Goal: Task Accomplishment & Management: Manage account settings

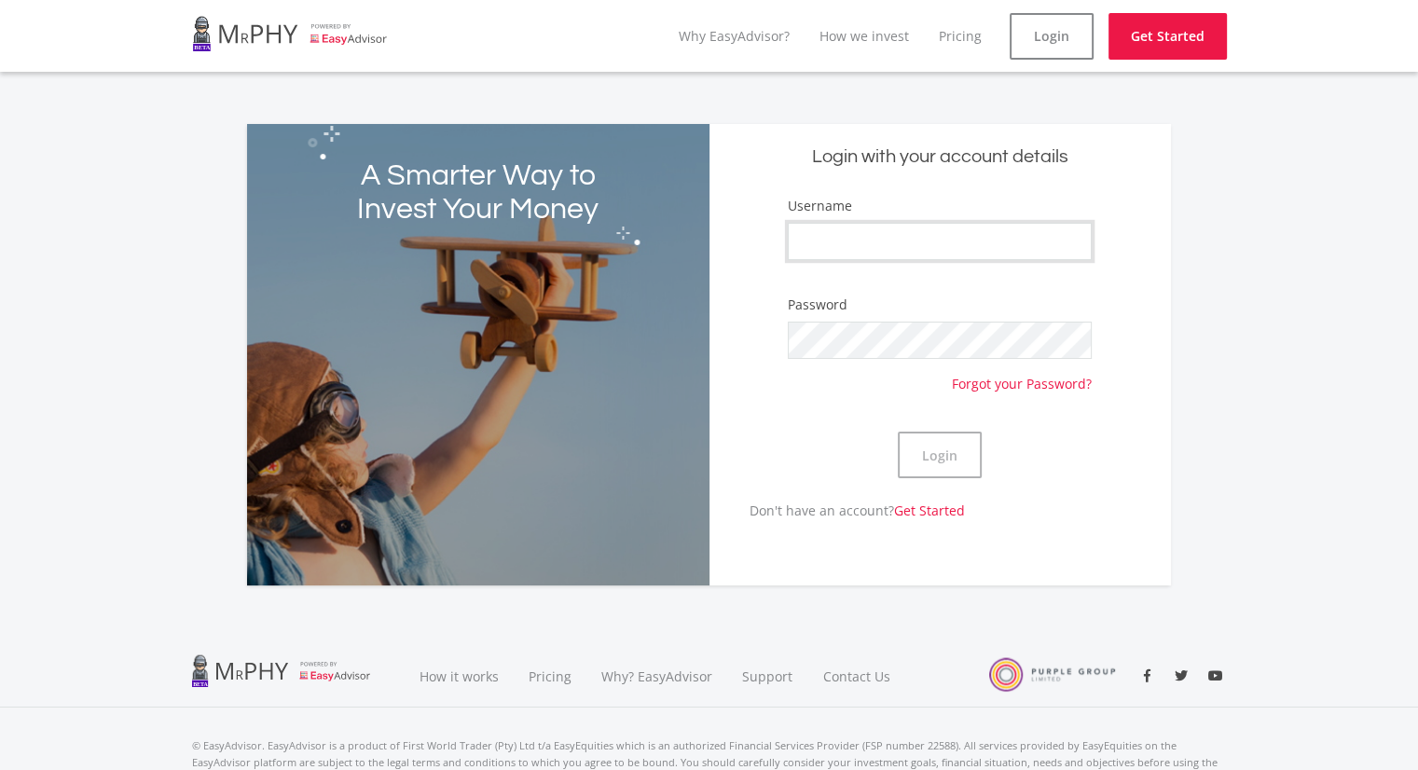
type input "neville1987"
click at [805, 436] on div "Login" at bounding box center [940, 454] width 304 height 91
click at [924, 461] on button "Login" at bounding box center [940, 455] width 84 height 47
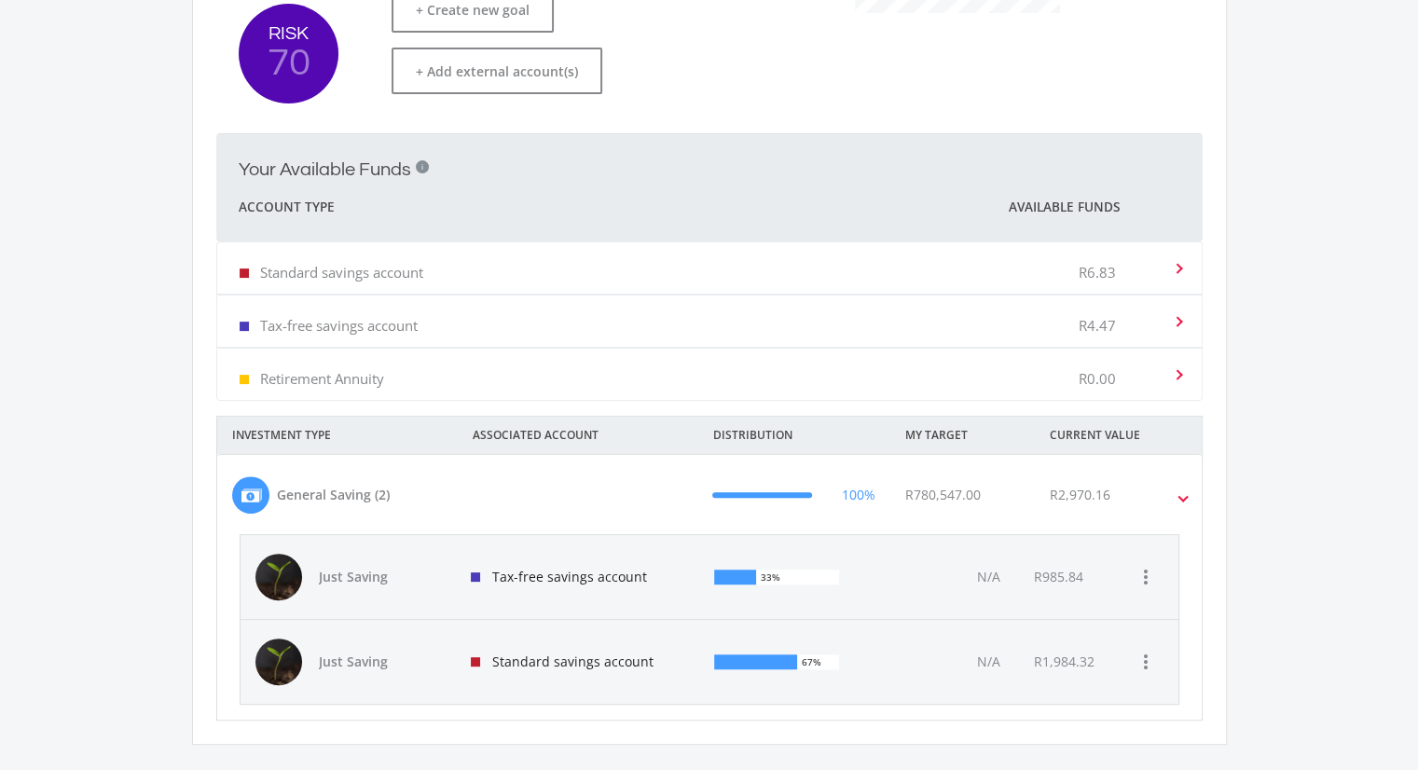
scroll to position [325, 0]
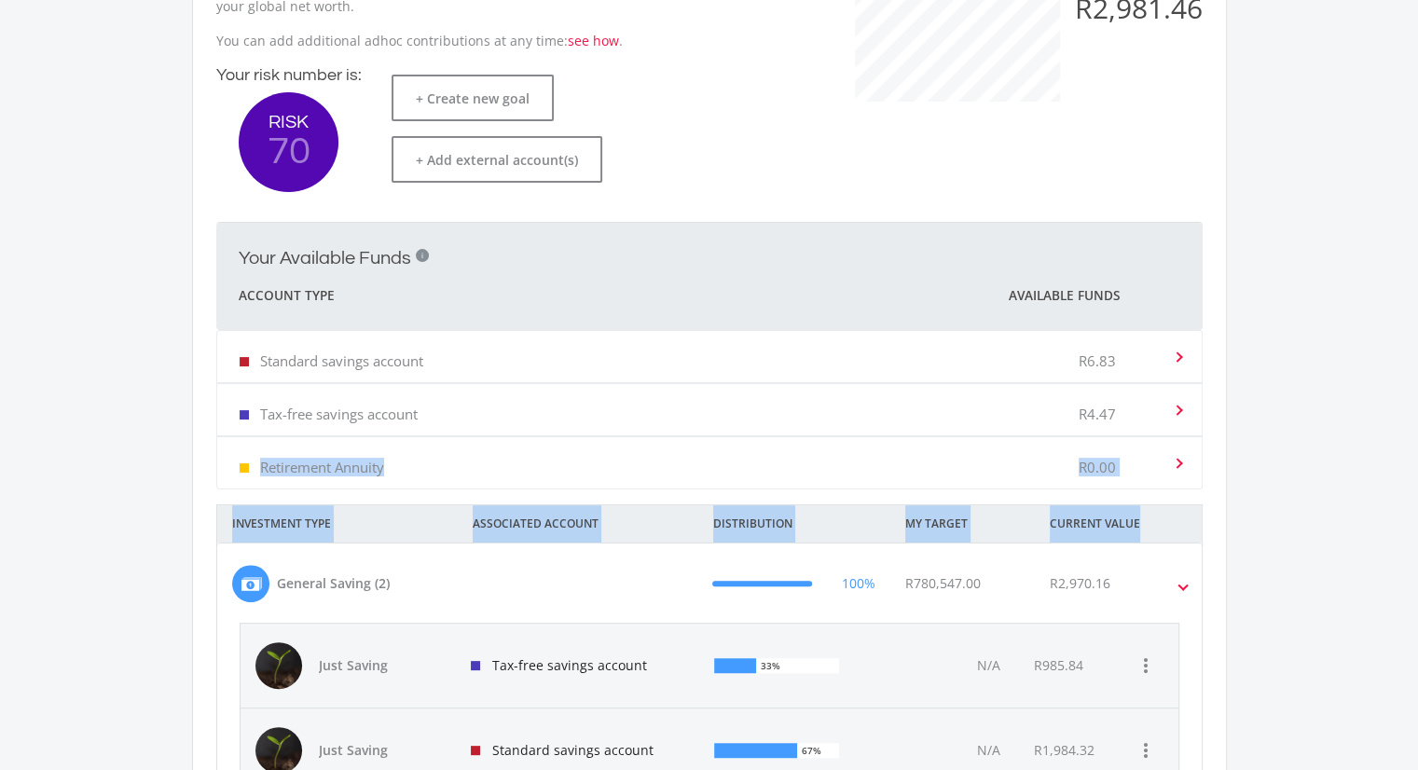
drag, startPoint x: 1411, startPoint y: 510, endPoint x: 1417, endPoint y: 382, distance: 127.9
click at [1417, 382] on ee-dashoard "Hey good looking! Here's what's cooking in your portfolio. This is an overview …" at bounding box center [709, 306] width 1418 height 1113
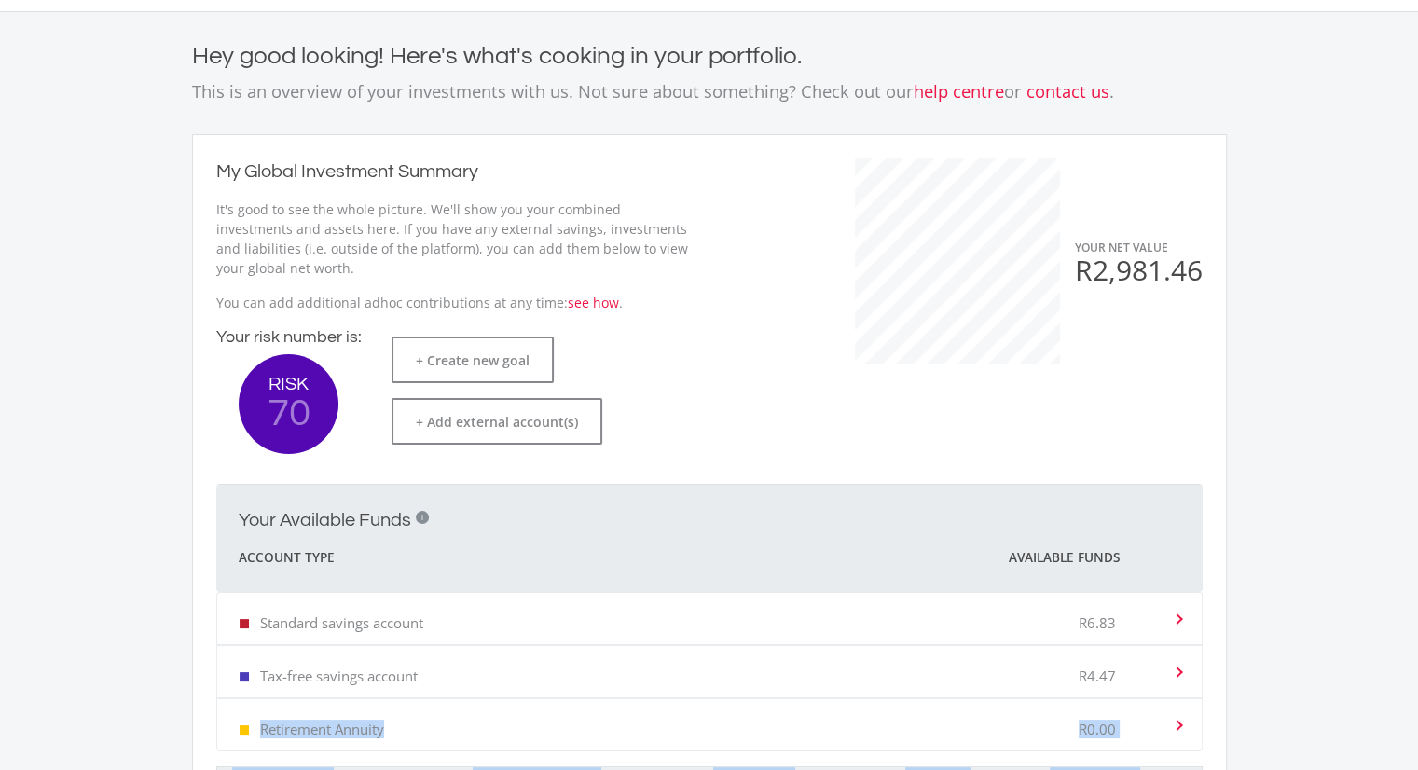
scroll to position [59, 0]
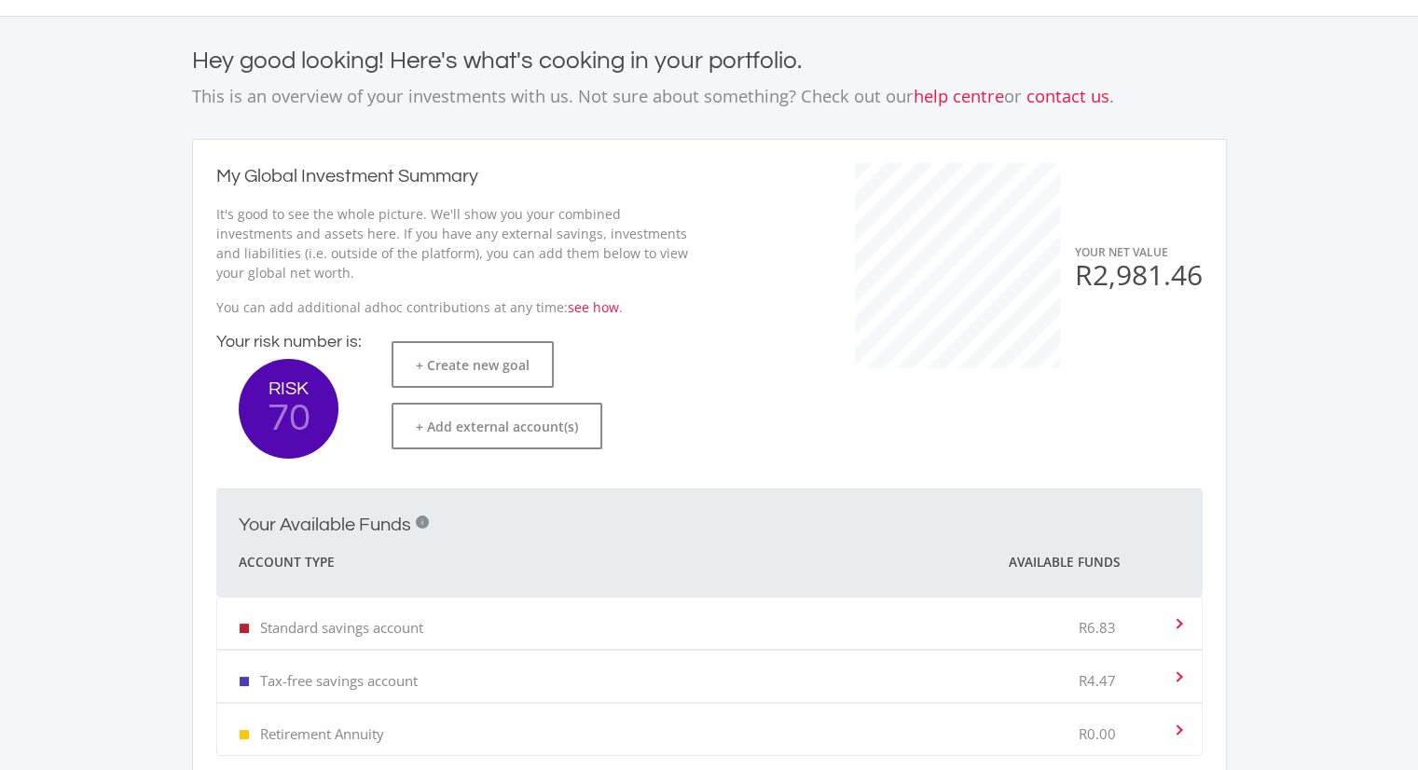
click at [1206, 277] on div "YOUR NET VALUE R2,981.46" at bounding box center [965, 311] width 512 height 296
click at [1180, 266] on span "R2,981.46" at bounding box center [1139, 274] width 128 height 38
click at [1105, 367] on div "YOUR NET VALUE R2,981.46" at bounding box center [965, 311] width 512 height 296
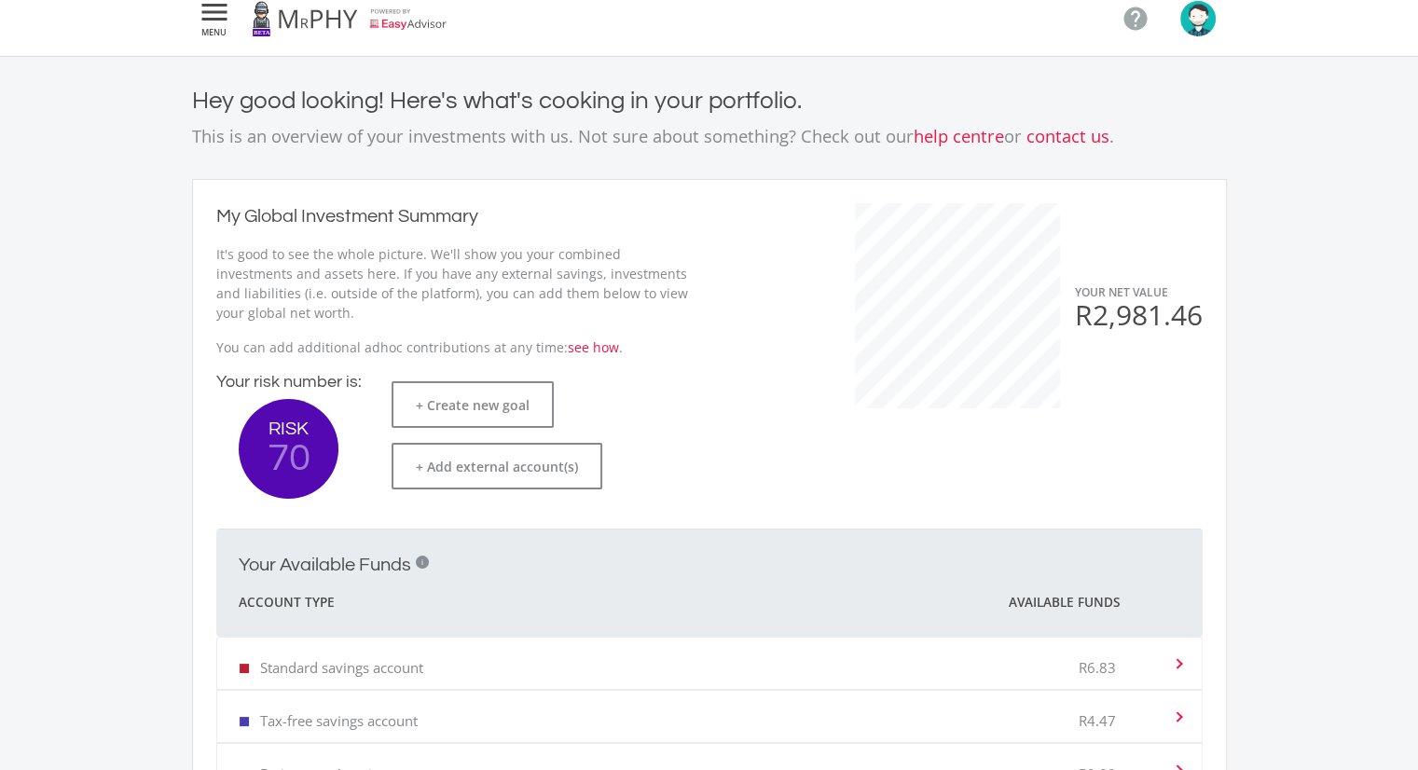
scroll to position [0, 0]
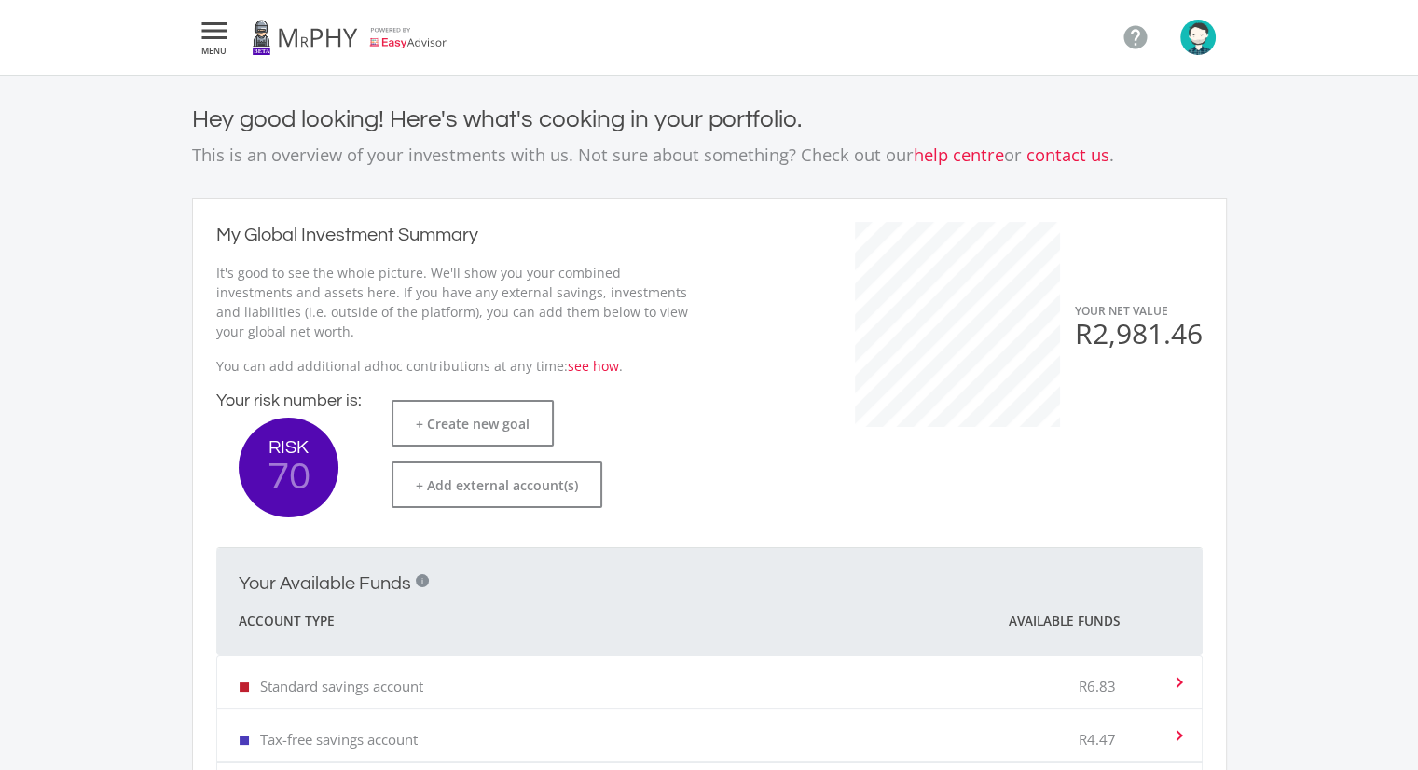
click at [1119, 359] on ee-net-value "YOUR NET VALUE R2,981.46" at bounding box center [965, 324] width 475 height 205
click at [1118, 344] on span "R2,981.46" at bounding box center [1139, 333] width 128 height 38
click at [1124, 396] on ee-net-value "YOUR NET VALUE R2,981.46" at bounding box center [965, 324] width 475 height 205
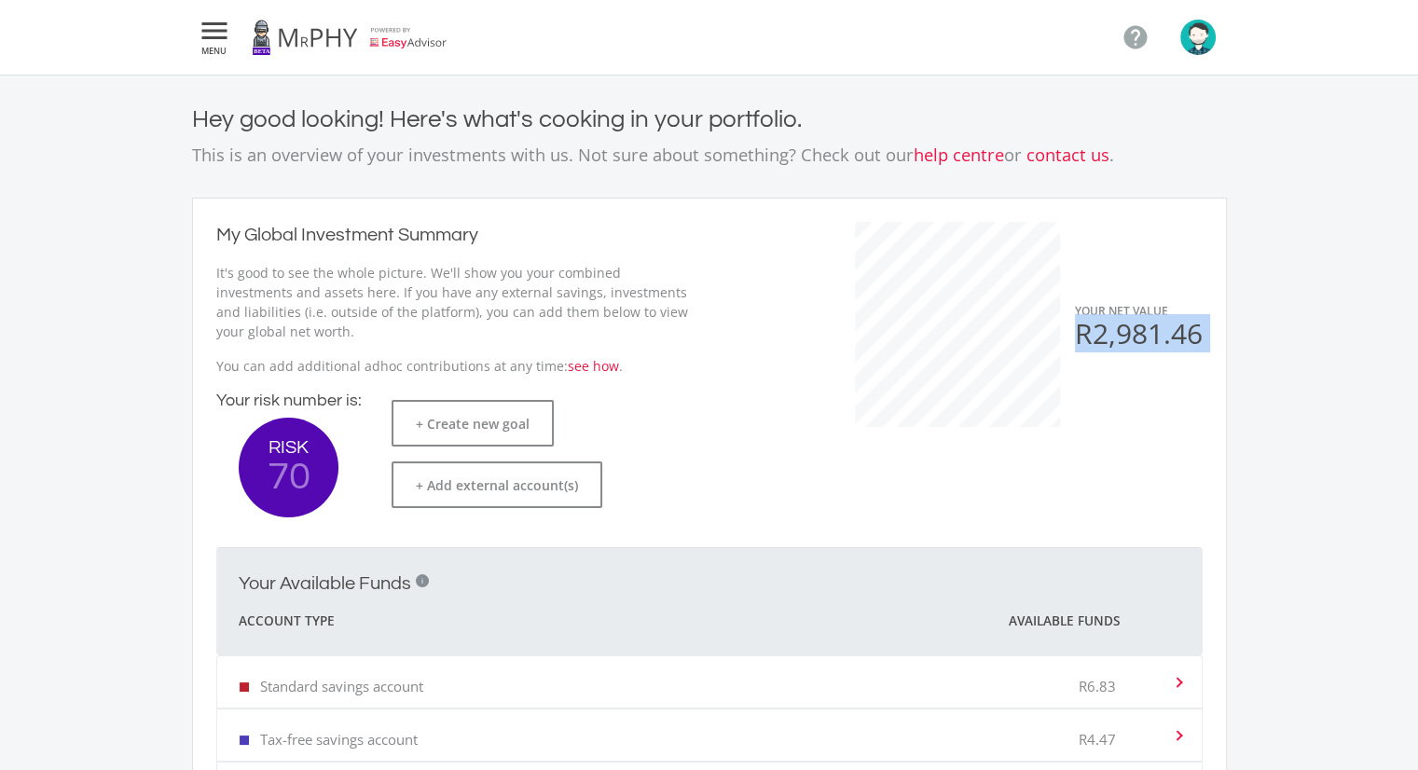
click at [1125, 396] on ee-net-value "YOUR NET VALUE R2,981.46" at bounding box center [965, 324] width 475 height 205
click at [1124, 354] on ee-net-value "YOUR NET VALUE R2,981.46" at bounding box center [965, 324] width 475 height 205
click at [221, 25] on icon "" at bounding box center [215, 31] width 34 height 22
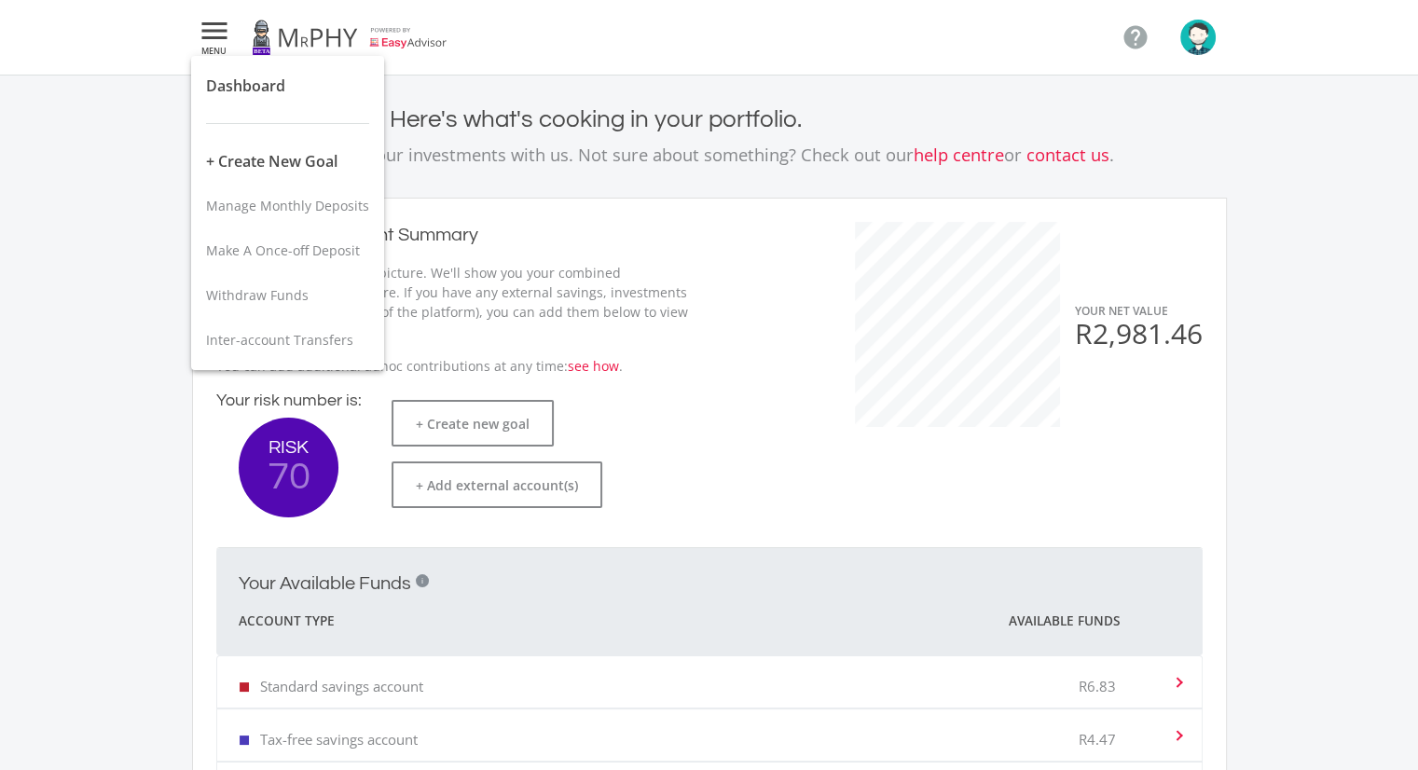
click at [666, 345] on div at bounding box center [709, 385] width 1418 height 770
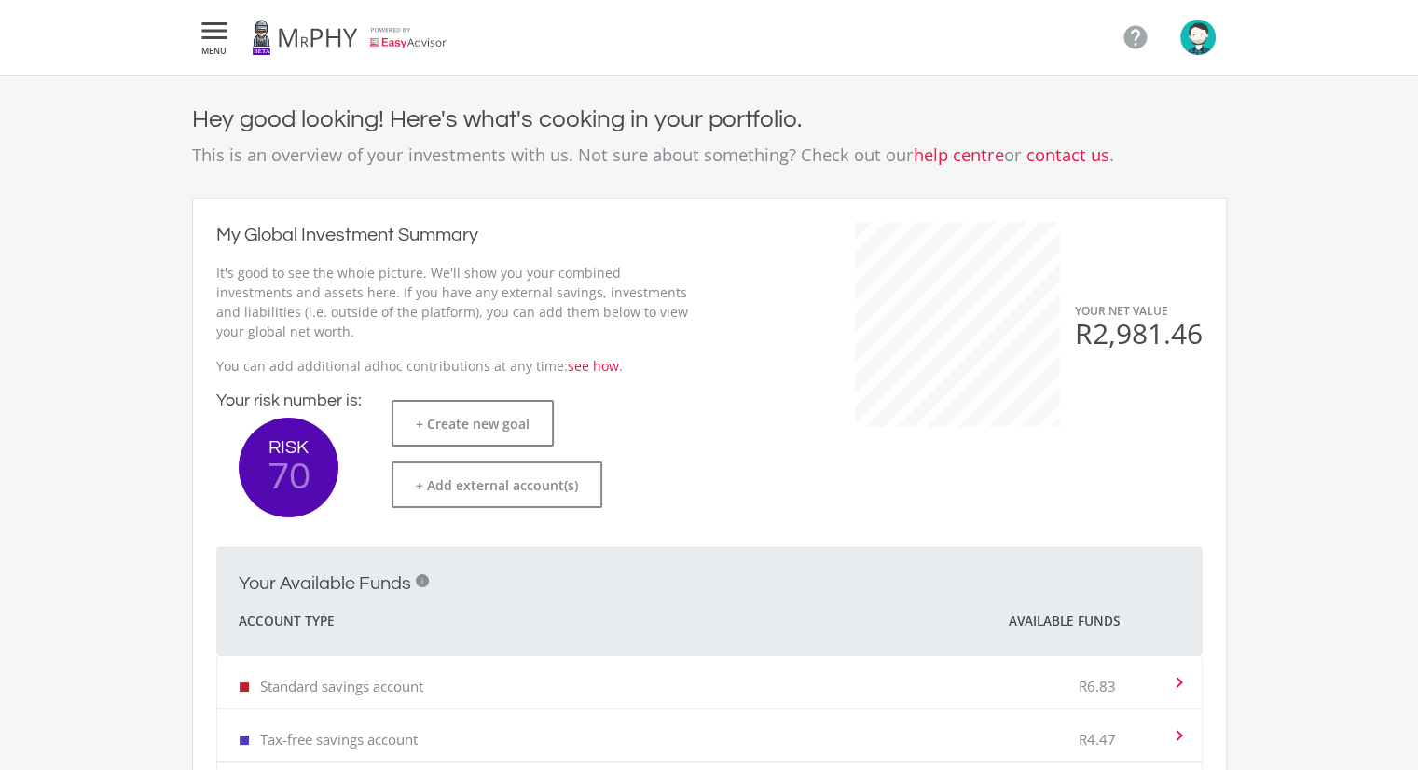
click at [219, 38] on icon "" at bounding box center [215, 31] width 34 height 22
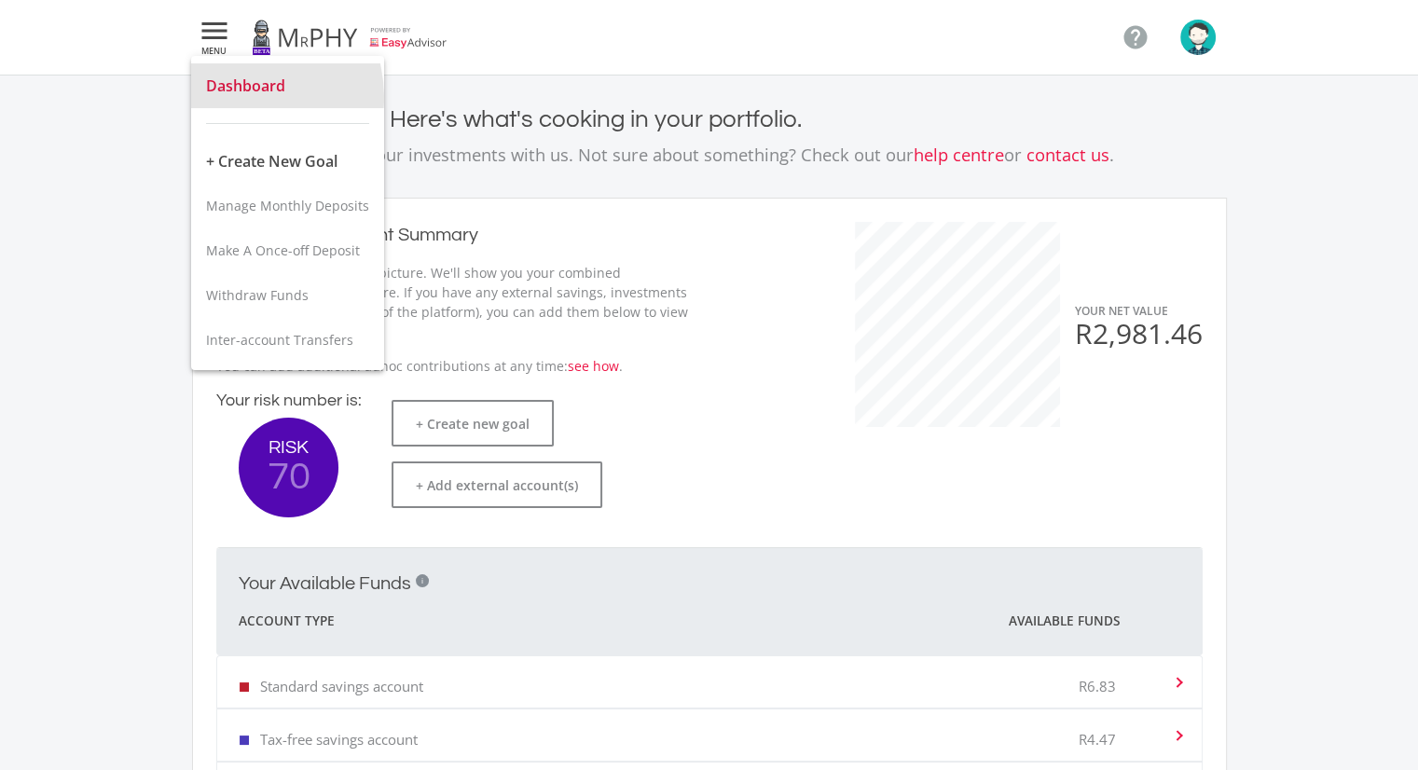
click at [231, 98] on button "Dashboard" at bounding box center [287, 85] width 193 height 45
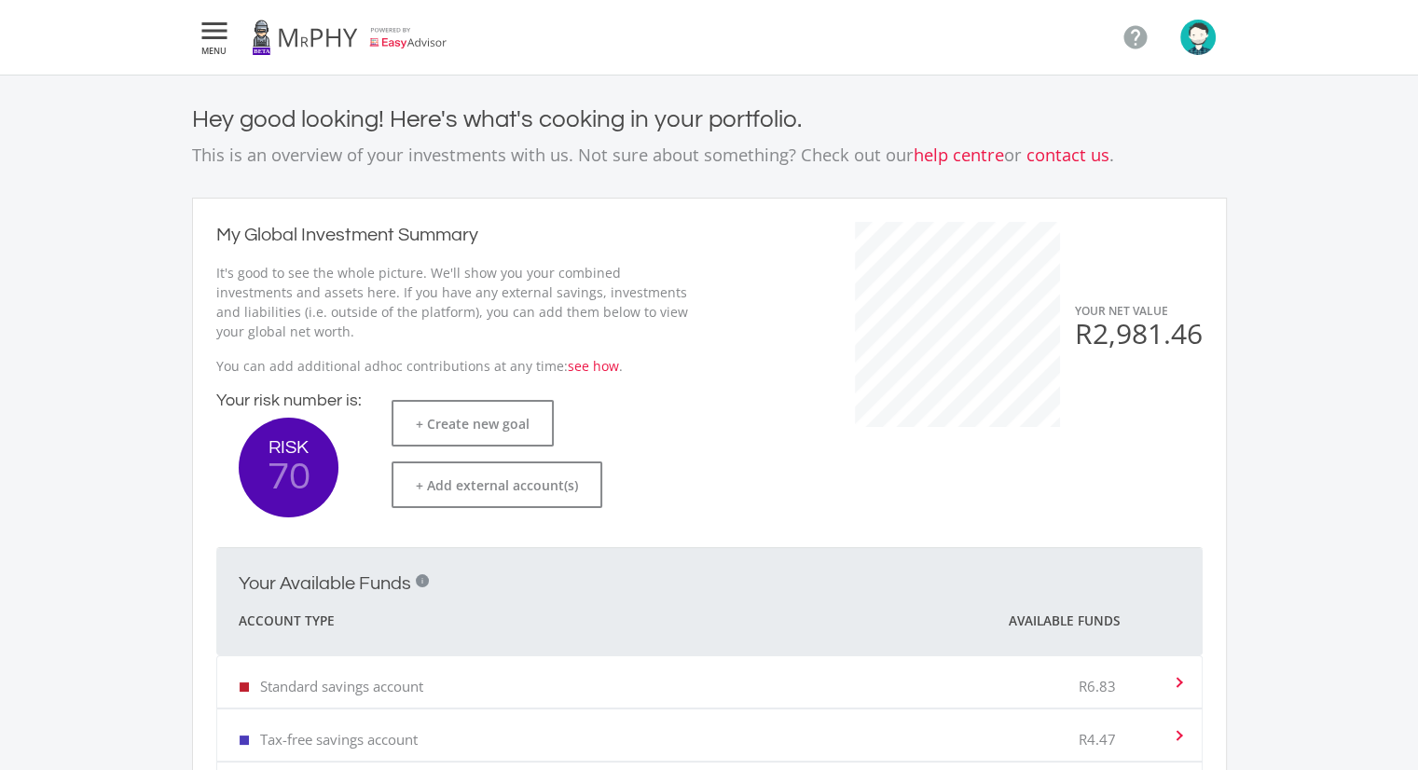
click at [1180, 40] on img "button" at bounding box center [1197, 37] width 35 height 35
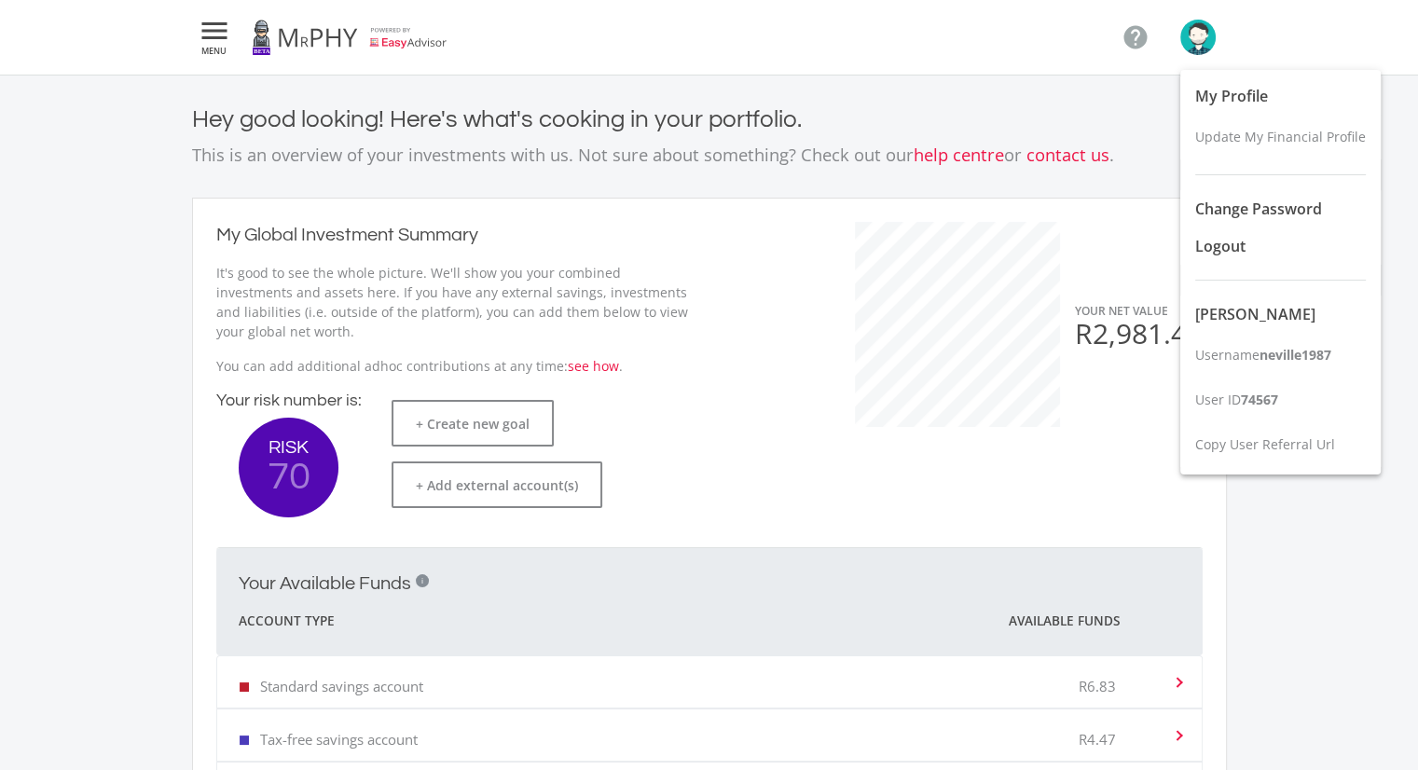
click at [191, 31] on div at bounding box center [709, 385] width 1418 height 770
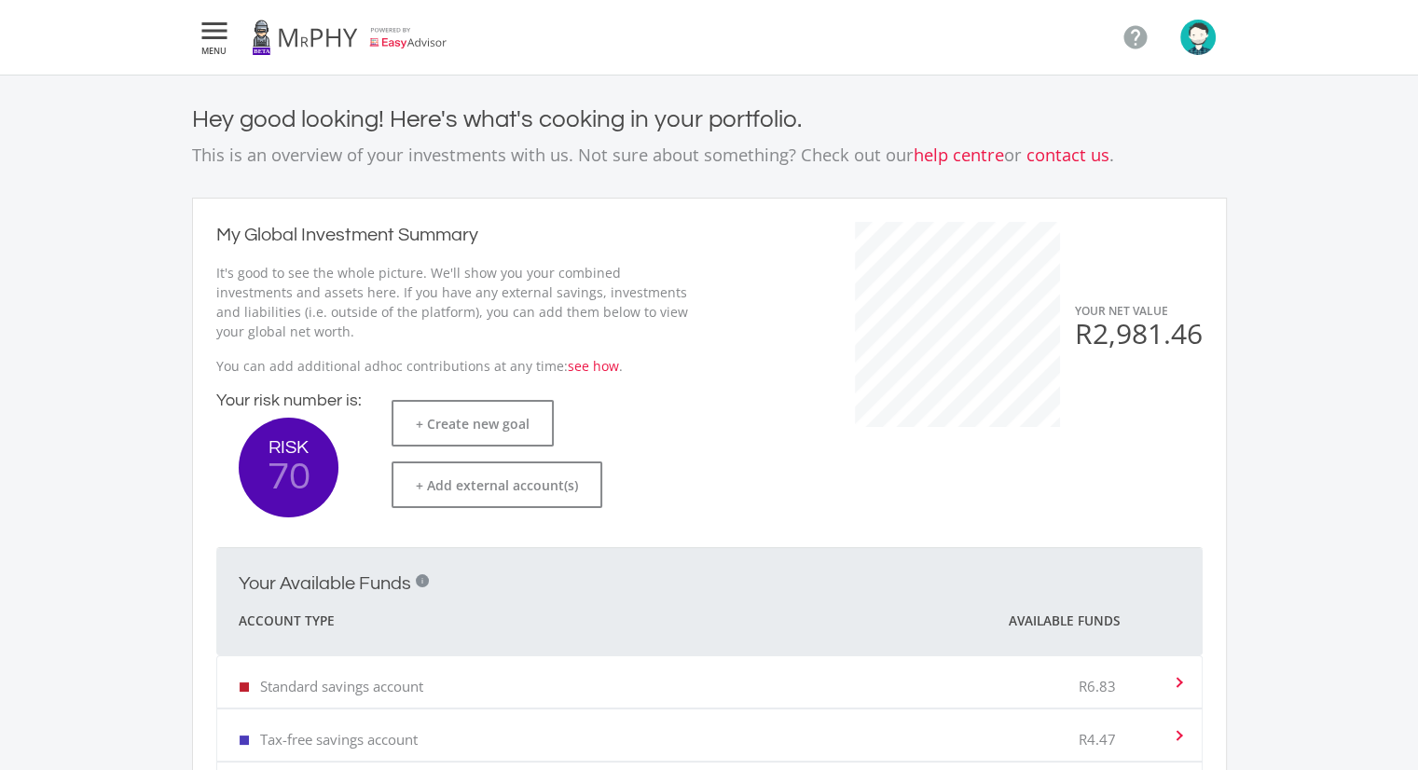
click at [216, 31] on icon "" at bounding box center [215, 31] width 34 height 22
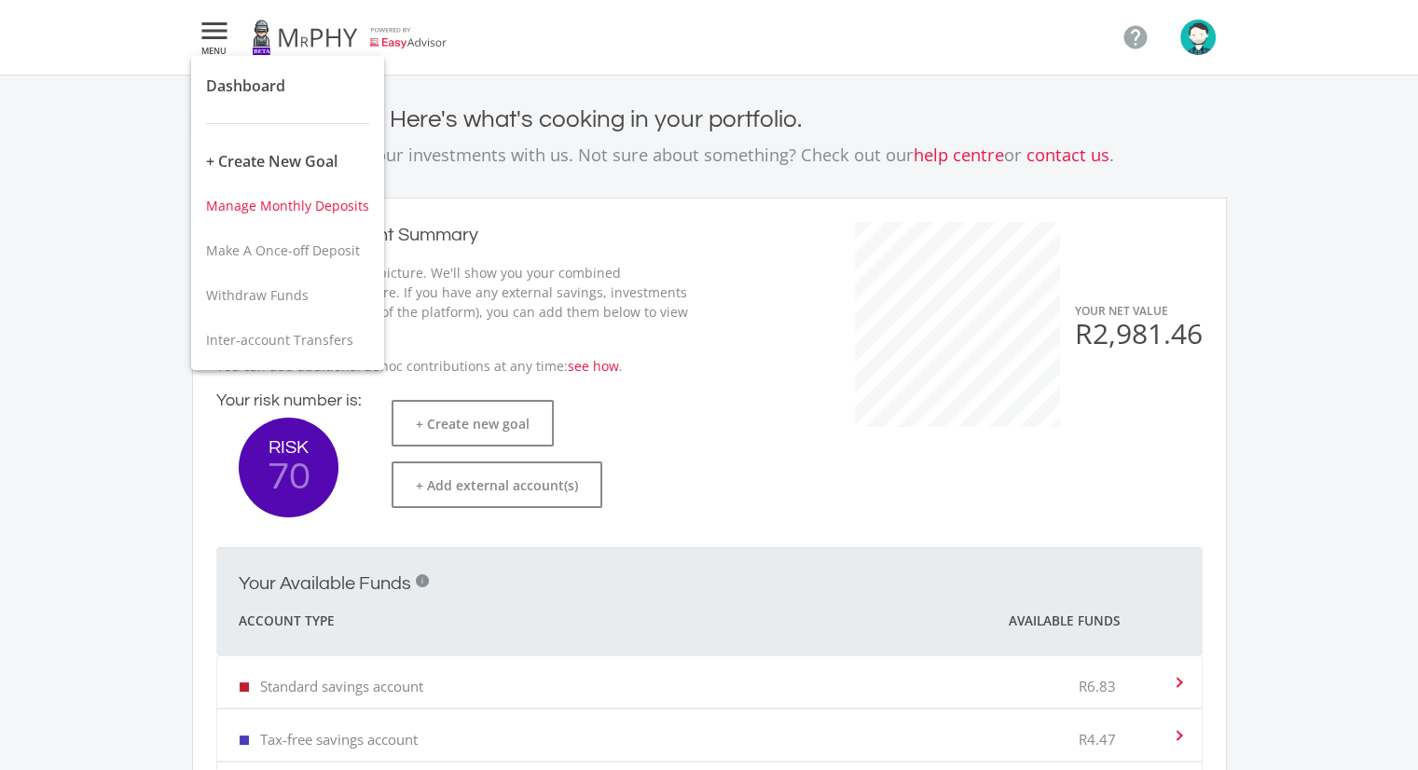
click at [287, 207] on span "Manage Monthly Deposits" at bounding box center [287, 206] width 163 height 18
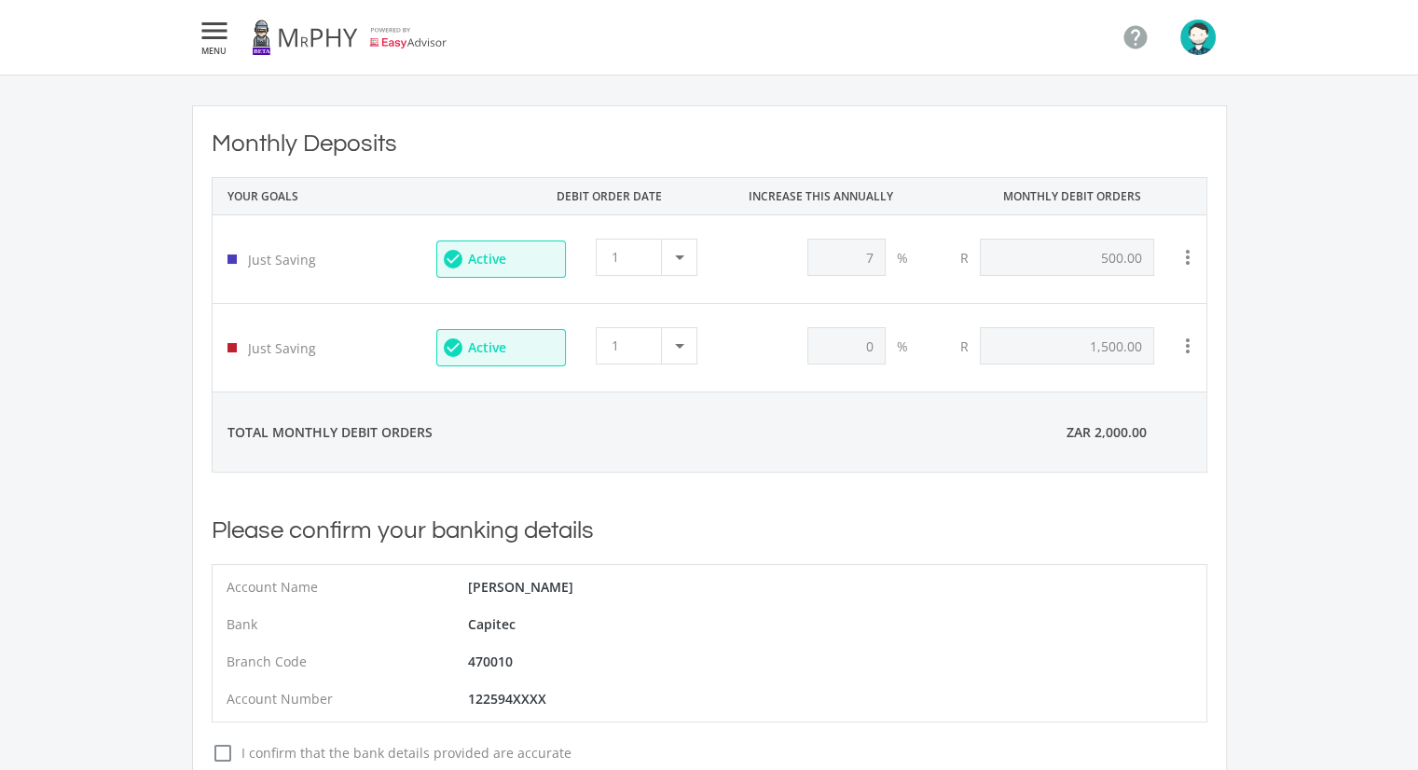
click at [235, 40] on button " MENU" at bounding box center [214, 37] width 45 height 37
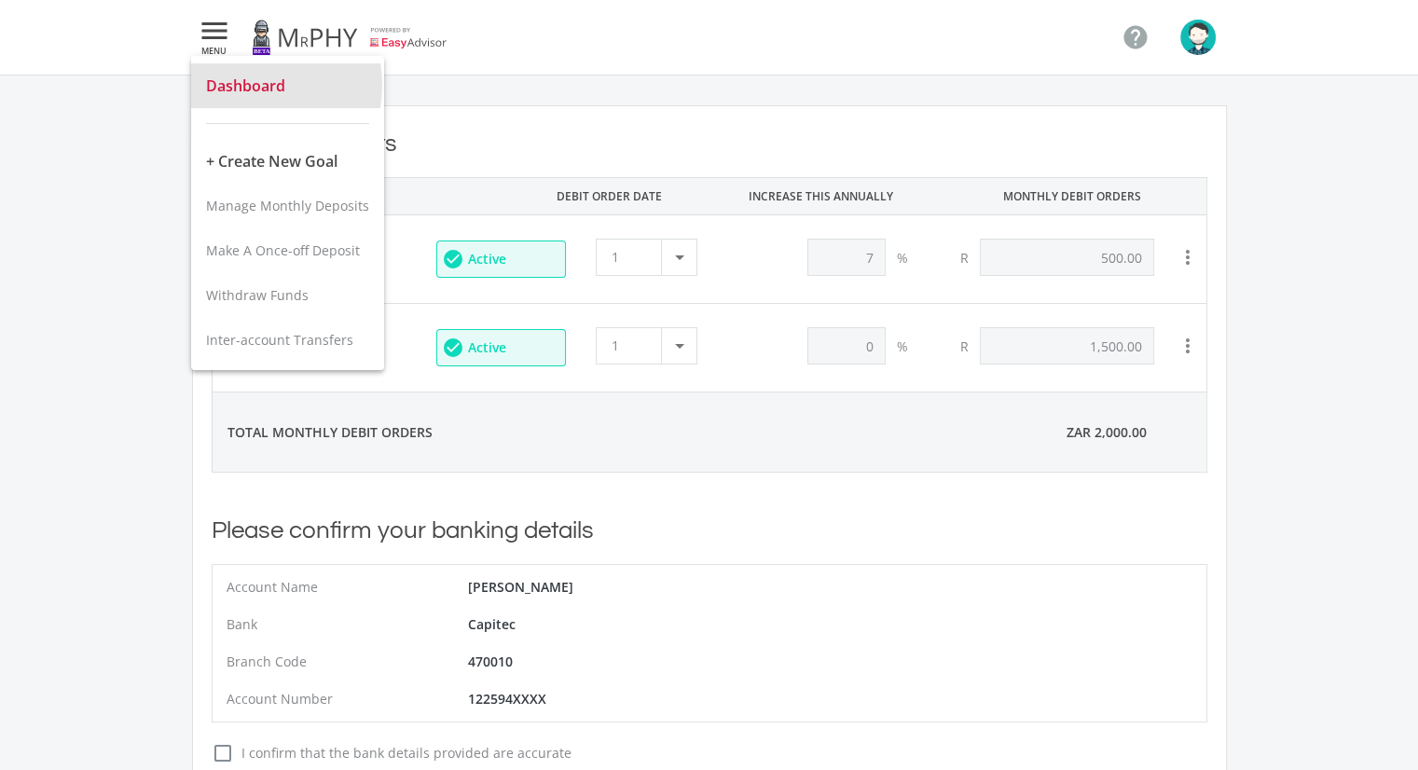
click at [249, 85] on span "Dashboard" at bounding box center [245, 86] width 79 height 21
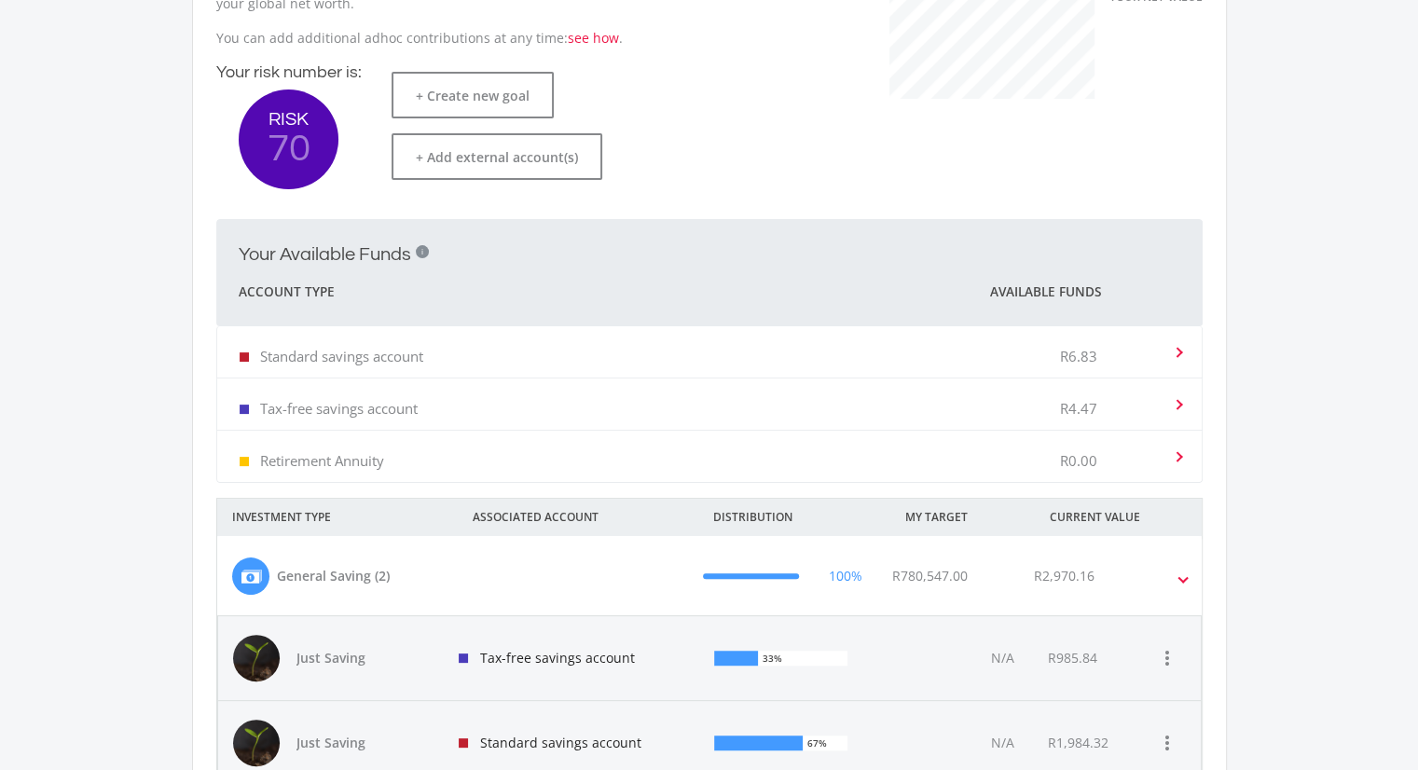
scroll to position [609, 0]
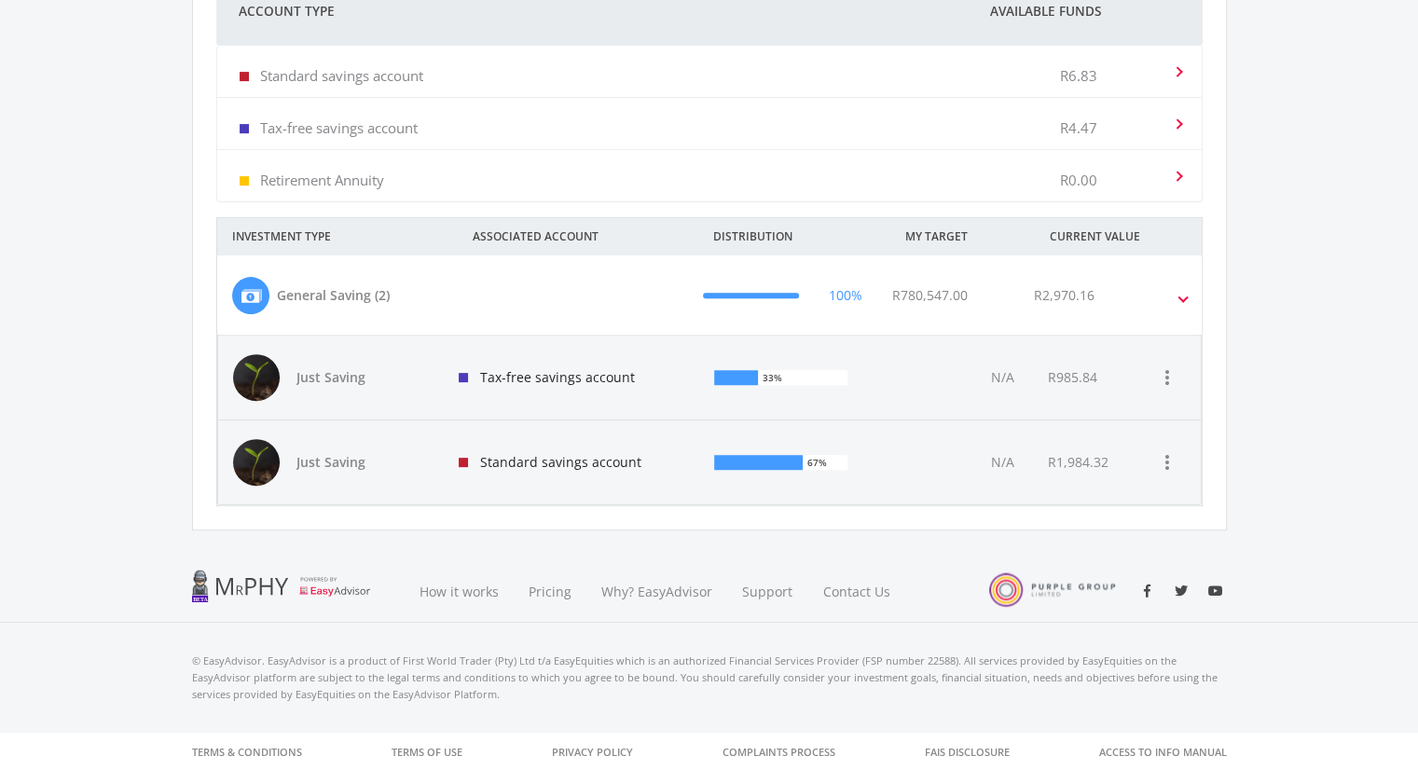
click at [1186, 292] on mat-expansion-panel-header "General Saving (2) 100% R780,547.00 R2,970.16" at bounding box center [709, 294] width 985 height 79
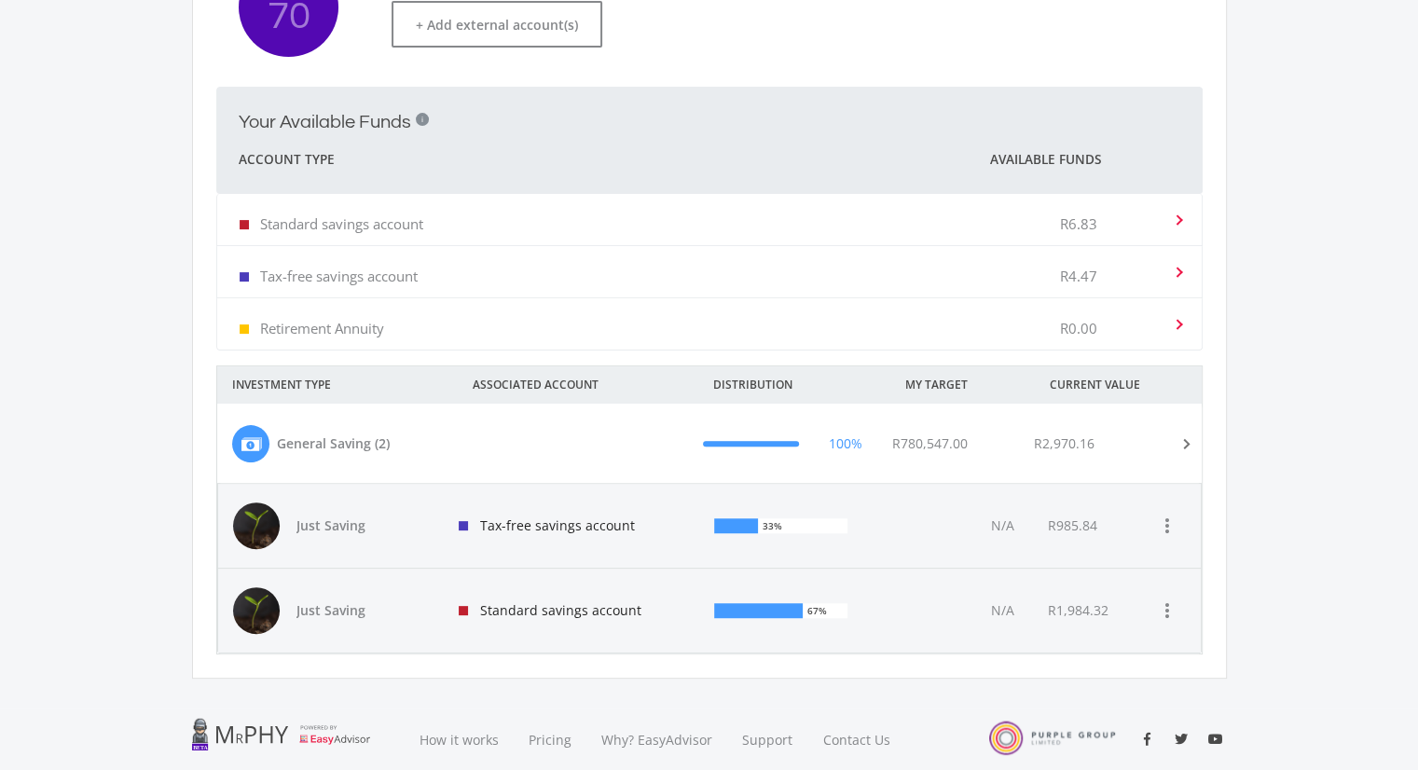
scroll to position [439, 0]
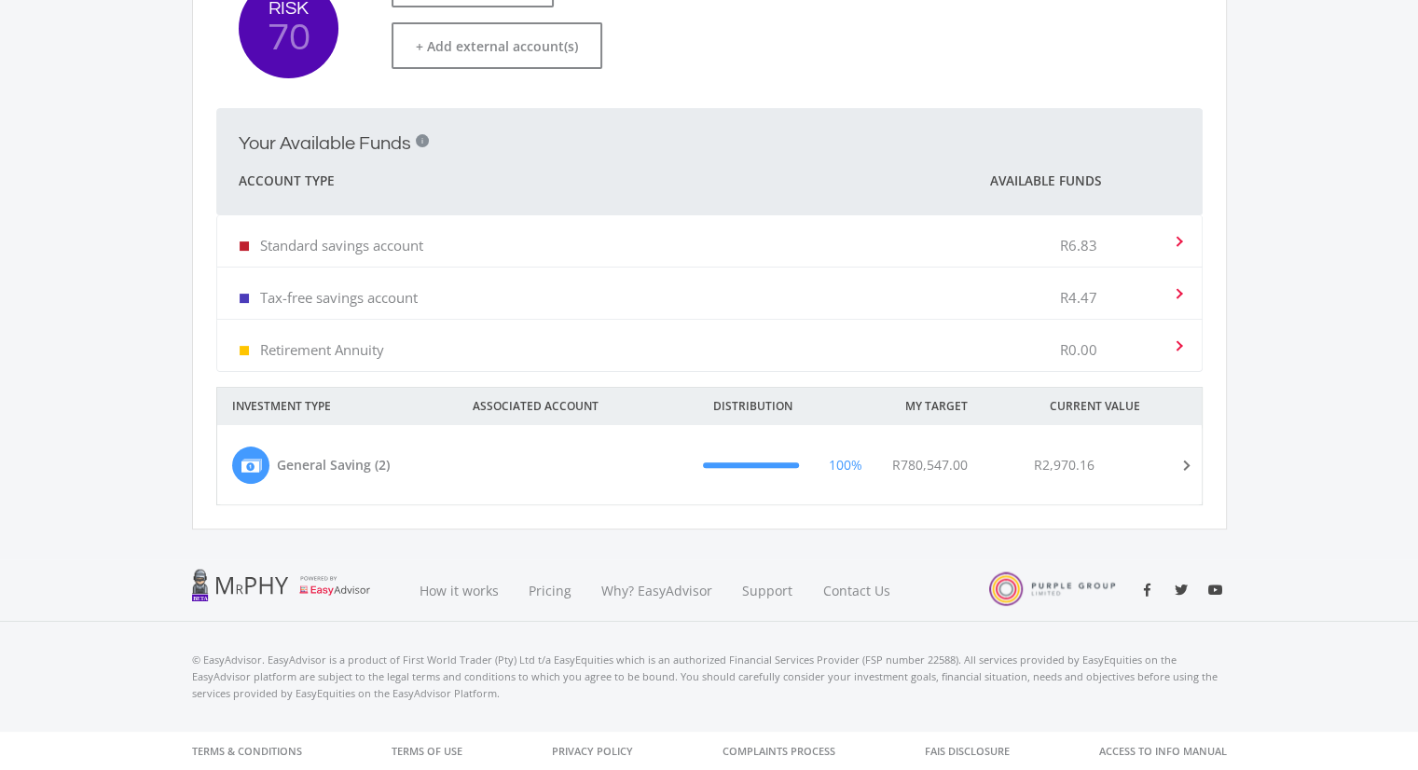
click at [1110, 448] on div "R2,970.16" at bounding box center [1113, 465] width 188 height 37
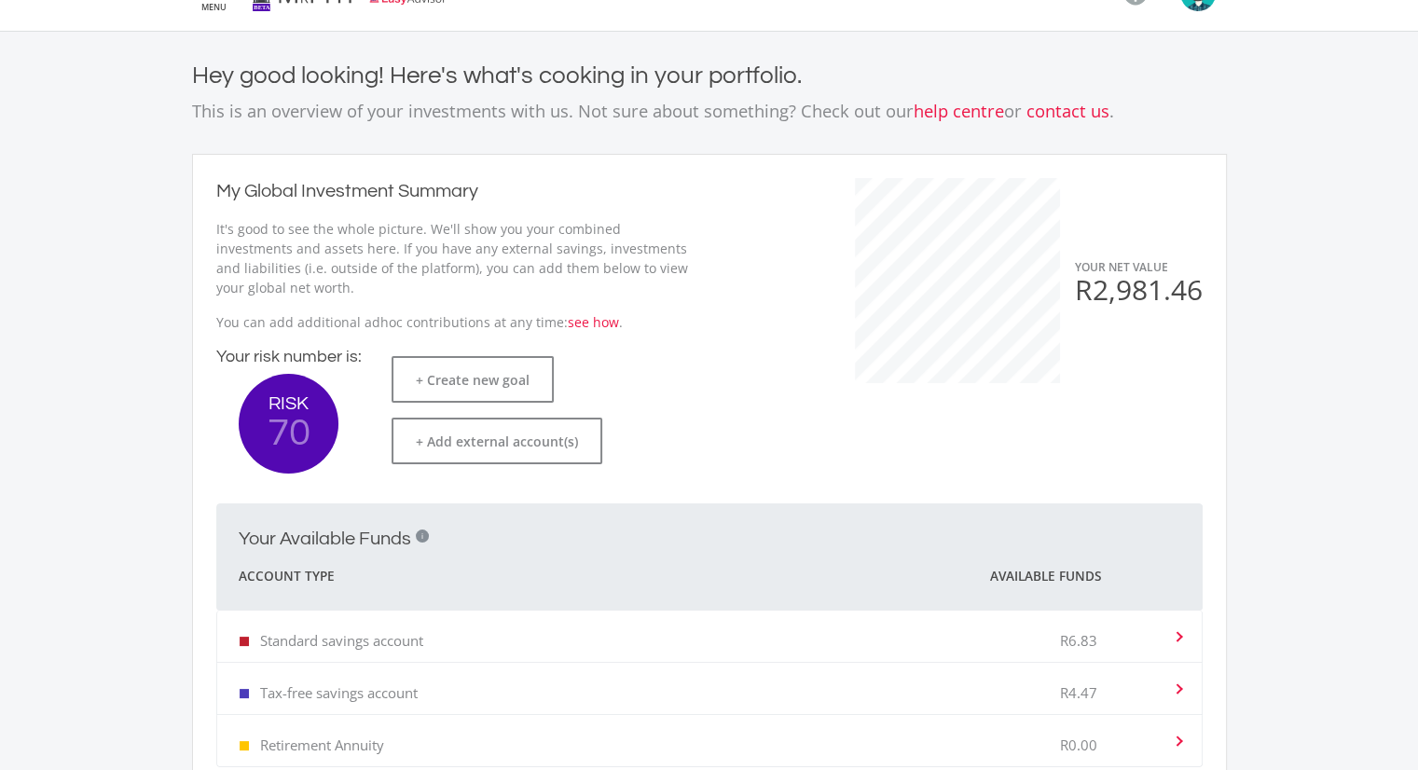
scroll to position [0, 0]
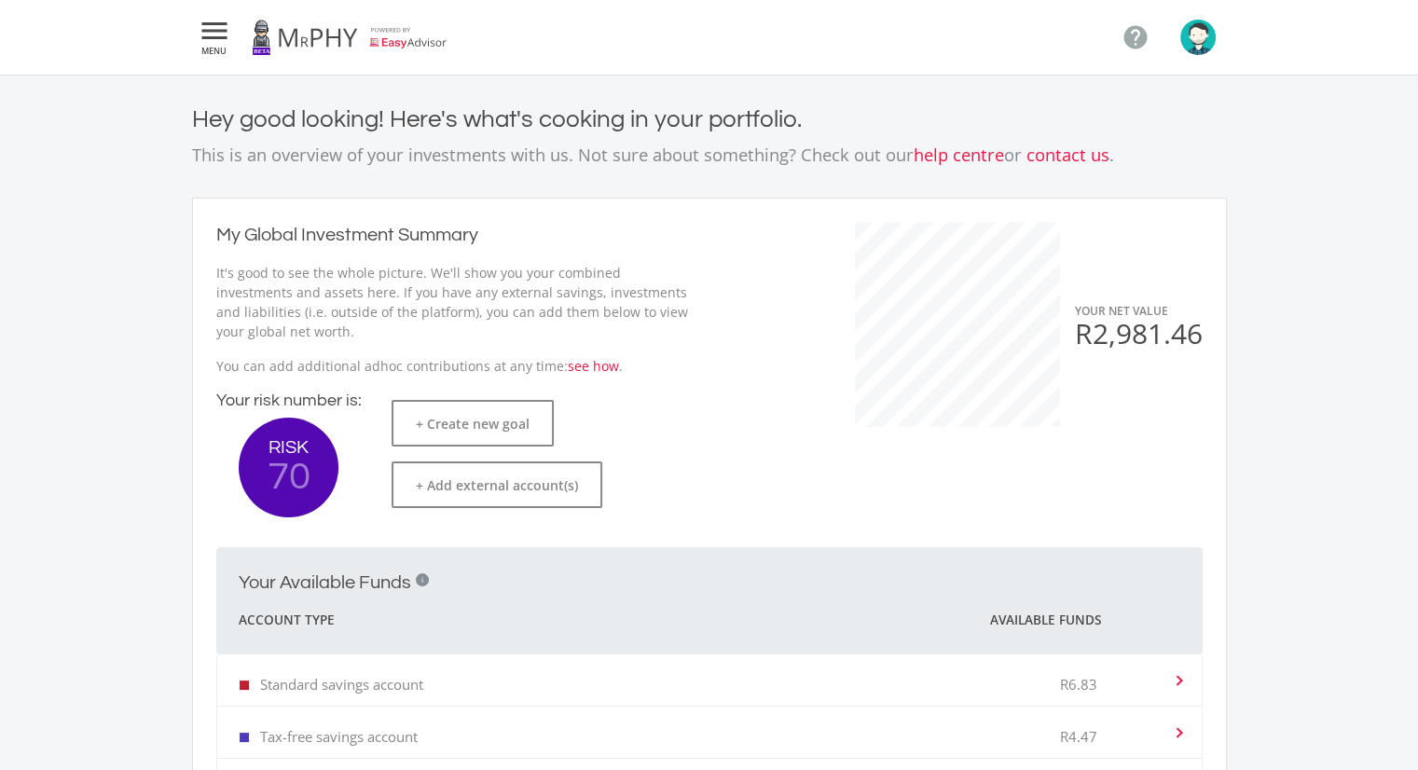
click at [1146, 327] on span "R2,981.46" at bounding box center [1139, 333] width 128 height 38
click at [1146, 326] on span "R2,981.46" at bounding box center [1139, 333] width 128 height 38
click at [1149, 326] on span "R2,981.46" at bounding box center [1139, 333] width 128 height 38
click at [1154, 328] on span "R2,981.46" at bounding box center [1139, 333] width 128 height 38
click at [1172, 338] on span "R2,981.46" at bounding box center [1139, 333] width 128 height 38
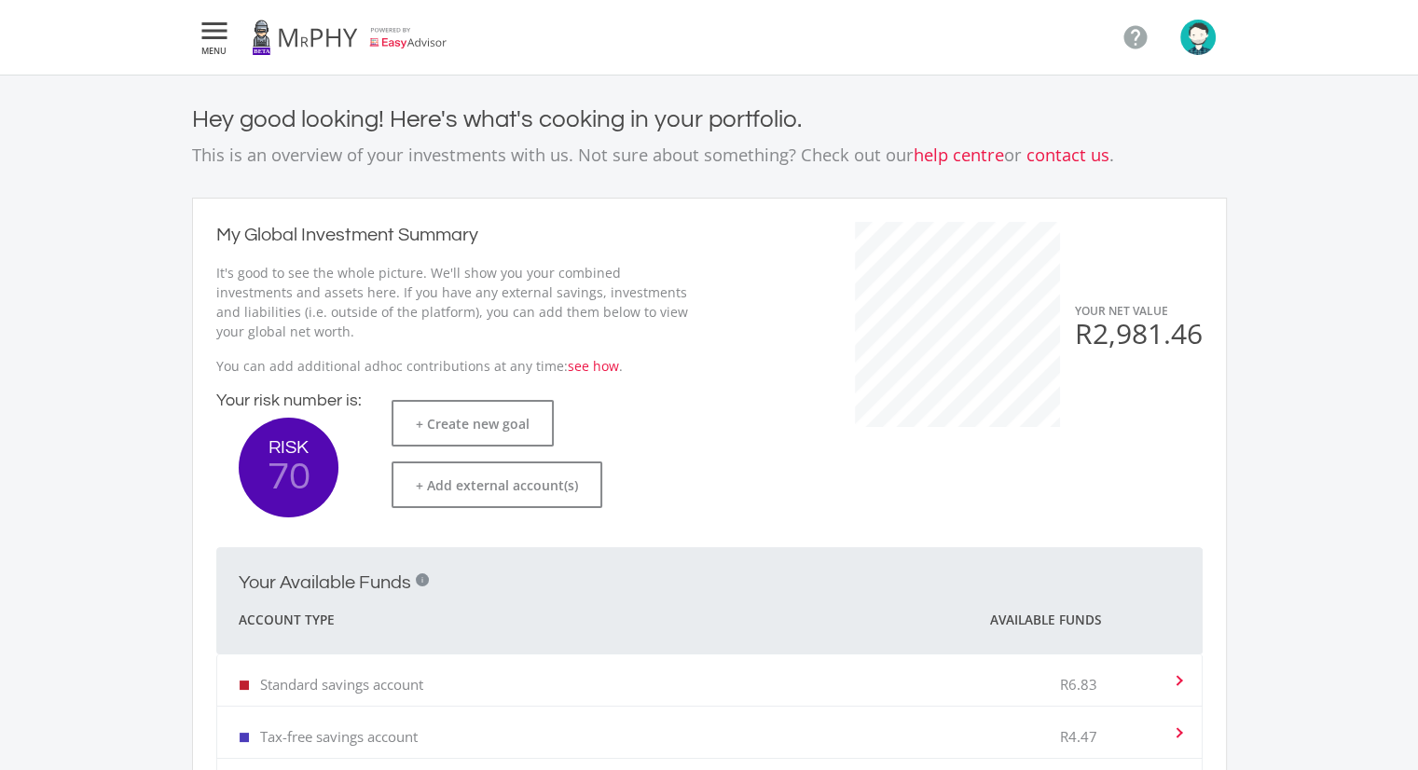
click at [1172, 338] on span "R2,981.46" at bounding box center [1139, 333] width 128 height 38
click at [213, 24] on icon "" at bounding box center [215, 31] width 34 height 22
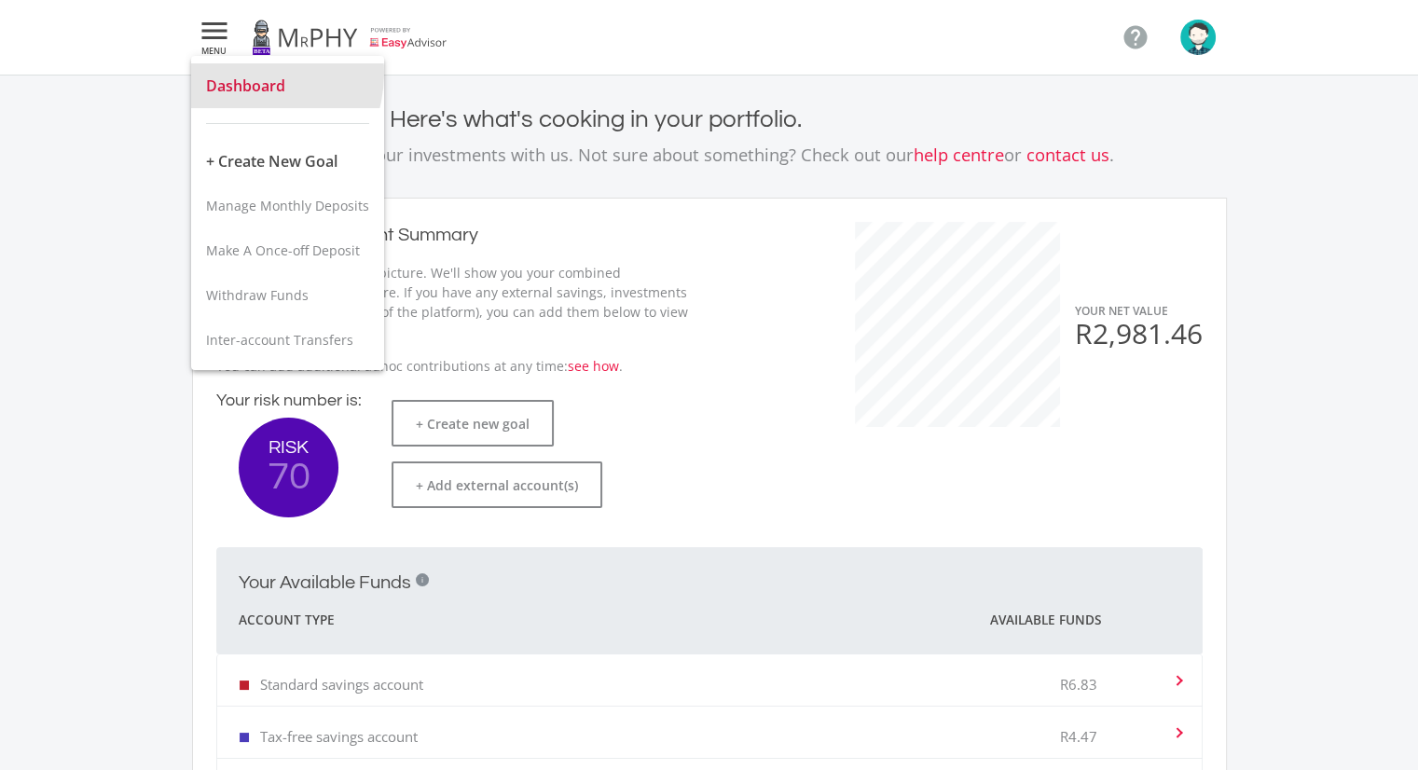
click at [239, 73] on button "Dashboard" at bounding box center [287, 85] width 193 height 45
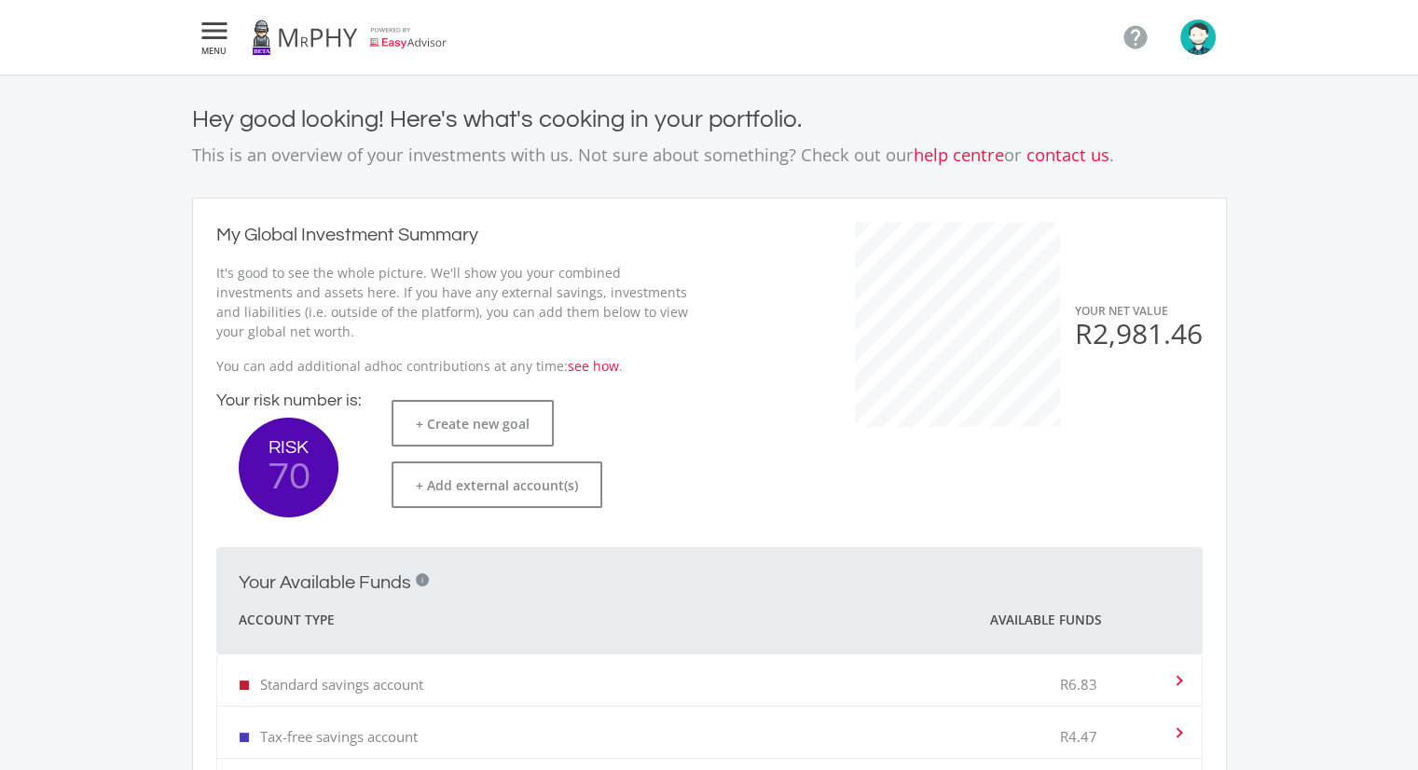
drag, startPoint x: 536, startPoint y: 61, endPoint x: 365, endPoint y: 39, distance: 172.0
click at [365, 39] on nav " MENU " at bounding box center [709, 37] width 1035 height 75
click at [1191, 50] on img "button" at bounding box center [1197, 37] width 35 height 35
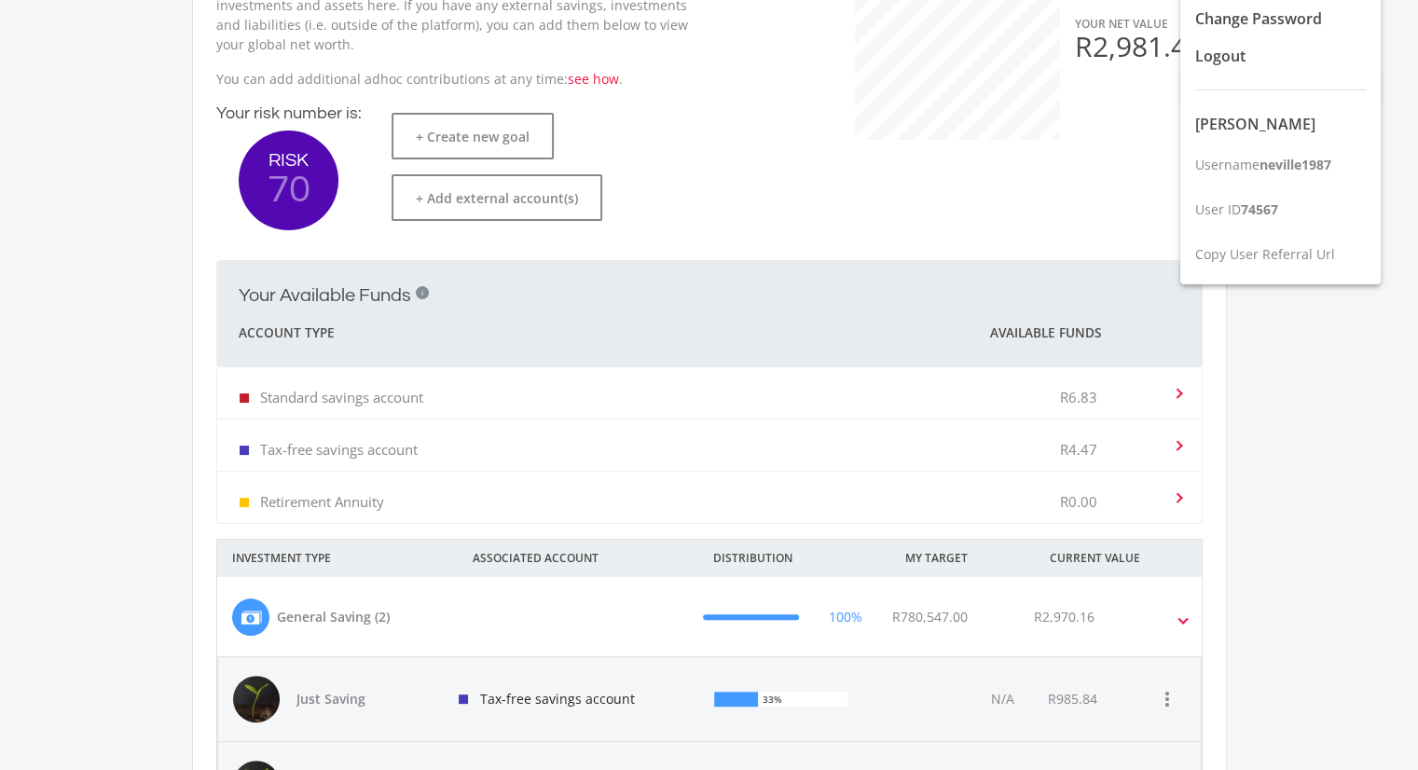
scroll to position [466, 0]
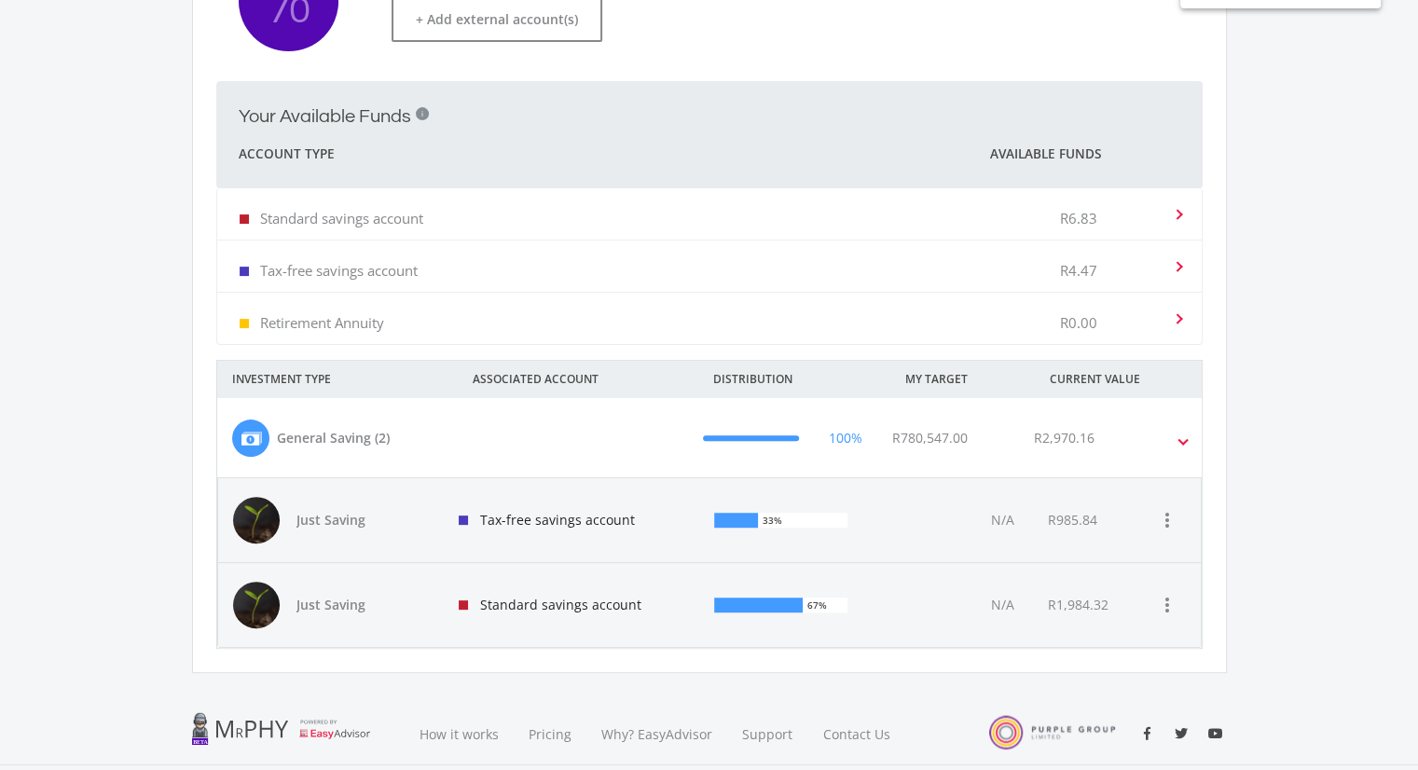
drag, startPoint x: 356, startPoint y: 530, endPoint x: 680, endPoint y: 580, distance: 327.3
click at [680, 580] on div at bounding box center [709, 385] width 1418 height 770
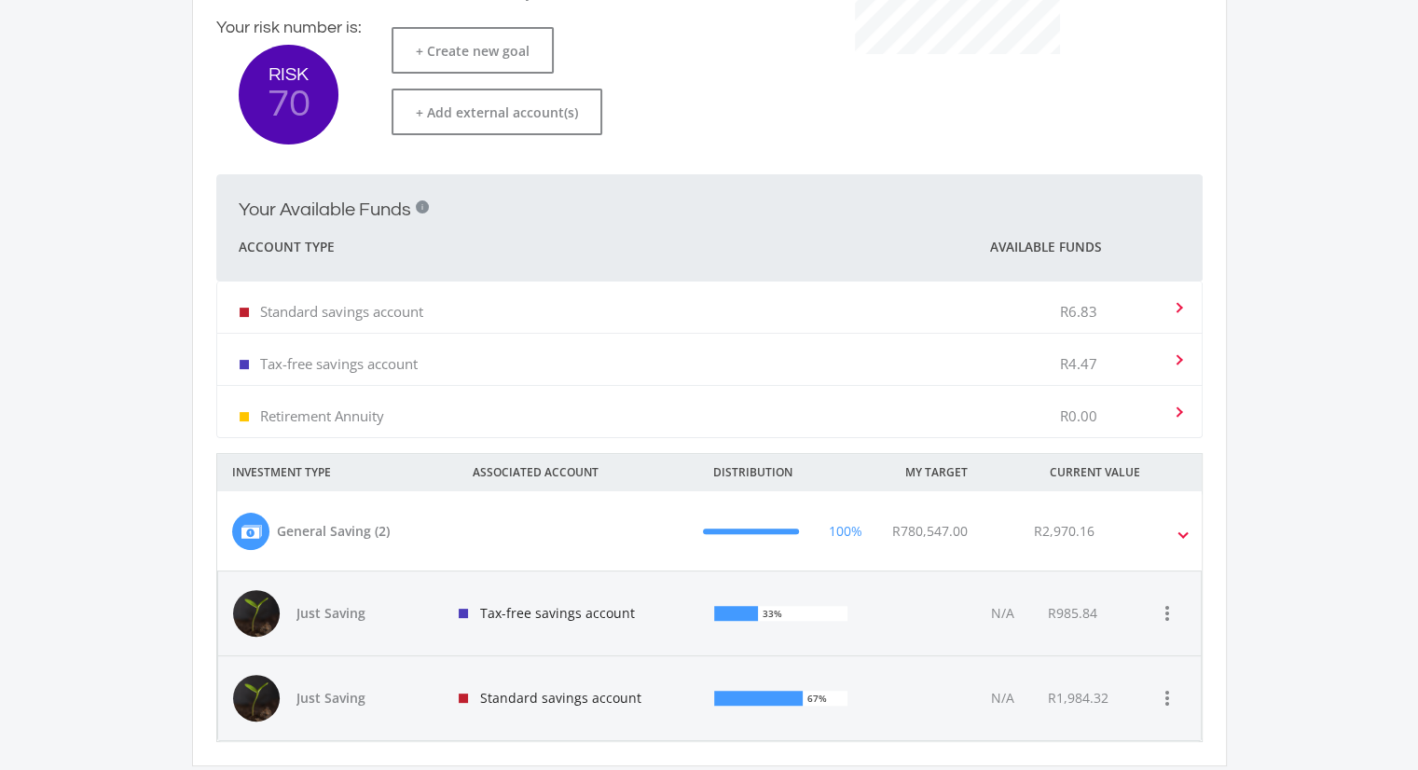
scroll to position [609, 0]
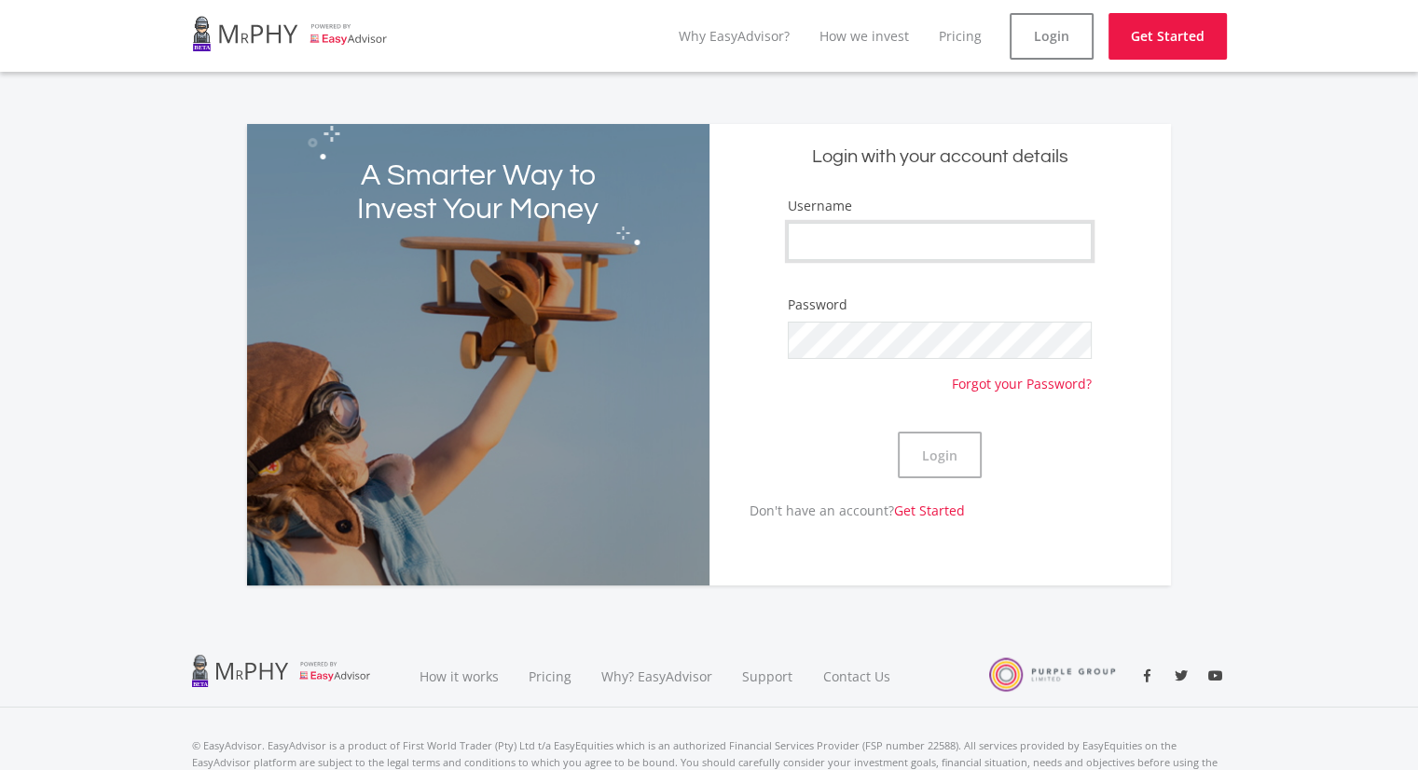
type input "neville1987"
click at [945, 247] on input "neville1987" at bounding box center [940, 241] width 304 height 37
drag, startPoint x: 1029, startPoint y: 476, endPoint x: 977, endPoint y: 468, distance: 52.9
click at [1029, 476] on div "Login" at bounding box center [940, 454] width 304 height 91
click at [943, 452] on button "Login" at bounding box center [940, 455] width 84 height 47
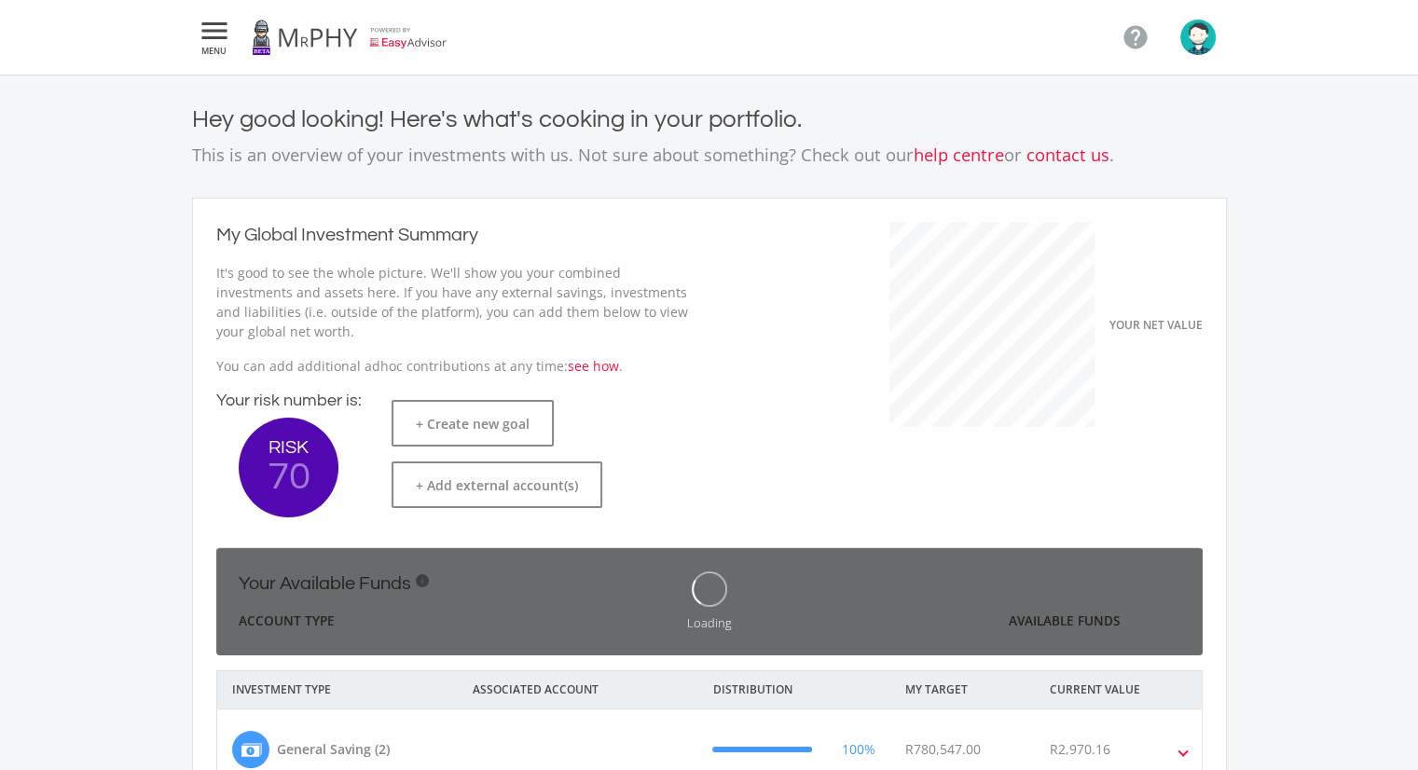
scroll to position [296, 511]
click at [204, 48] on span "MENU" at bounding box center [215, 51] width 34 height 8
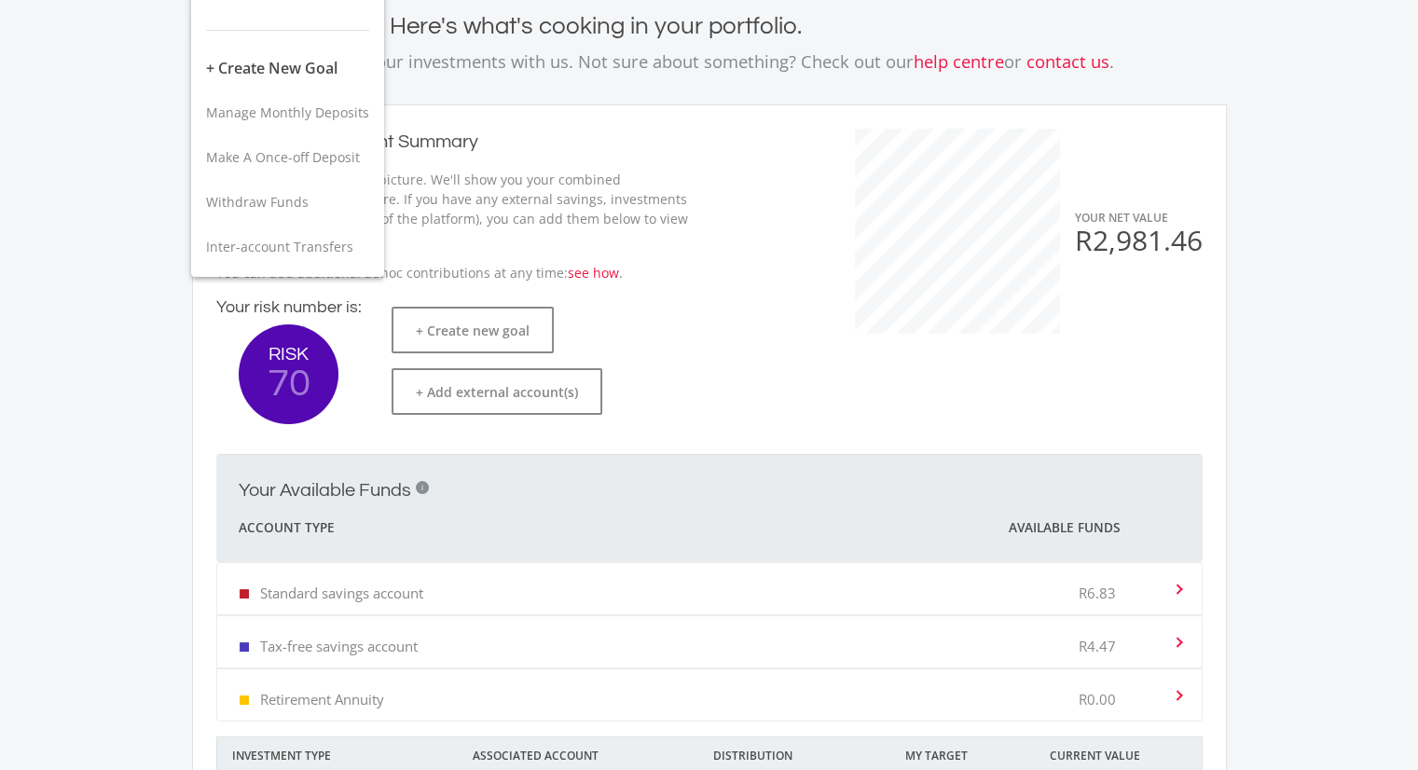
scroll to position [0, 0]
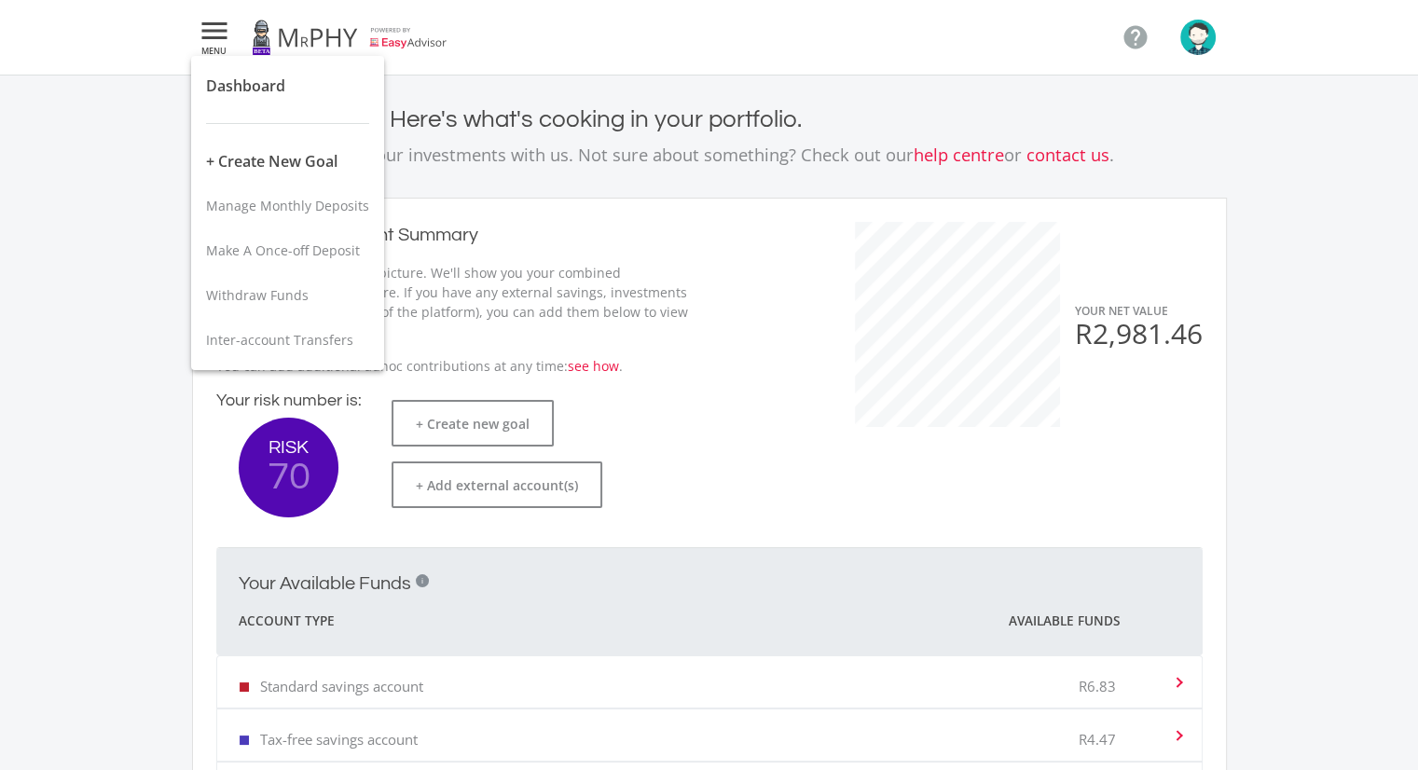
click at [1196, 31] on div at bounding box center [709, 385] width 1418 height 770
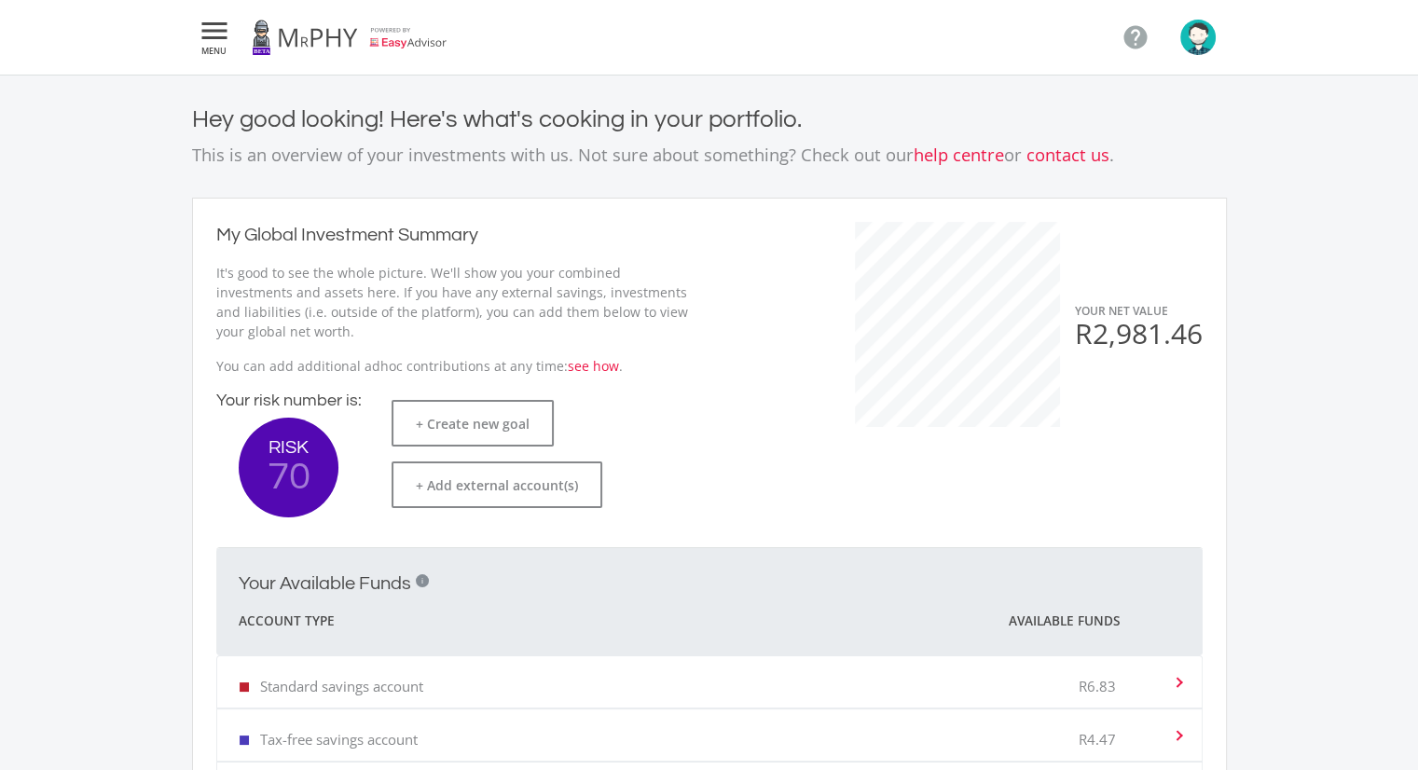
click at [1196, 45] on img "button" at bounding box center [1197, 37] width 35 height 35
